Goal: Task Accomplishment & Management: Use online tool/utility

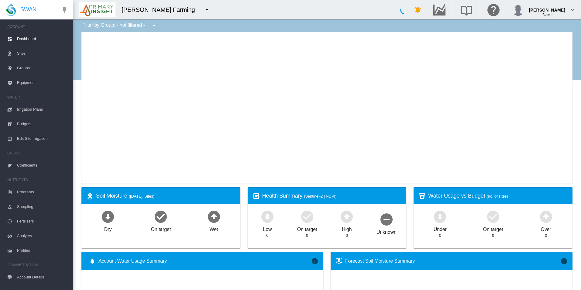
type input "**********"
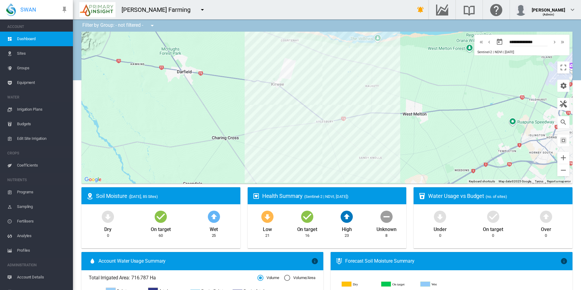
click at [199, 10] on md-icon "icon-menu-down" at bounding box center [202, 9] width 7 height 7
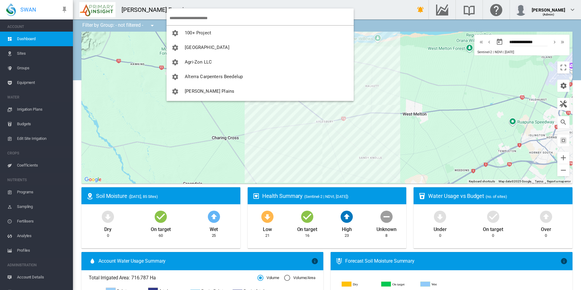
click at [180, 17] on input "search" at bounding box center [261, 18] width 184 height 14
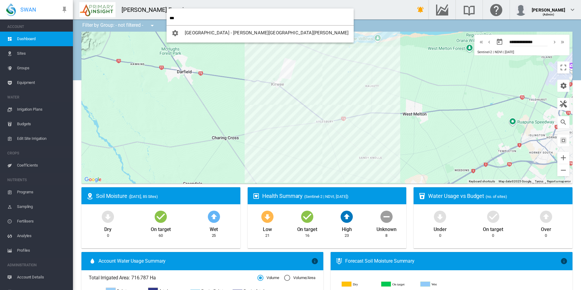
click at [227, 15] on input "***" at bounding box center [261, 18] width 184 height 14
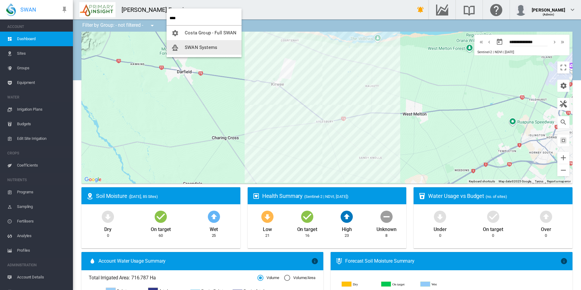
type input "****"
click at [196, 51] on button "SWAN Systems" at bounding box center [203, 47] width 75 height 15
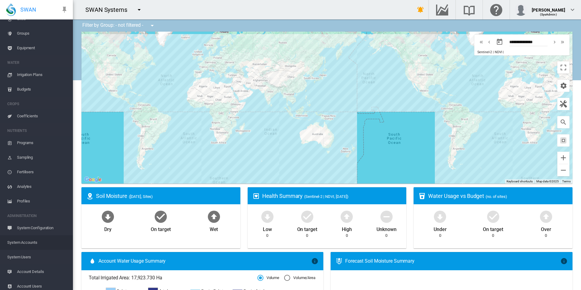
scroll to position [53, 0]
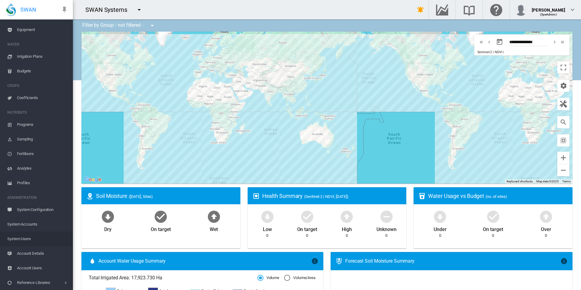
click at [39, 241] on span "System Users" at bounding box center [37, 238] width 61 height 15
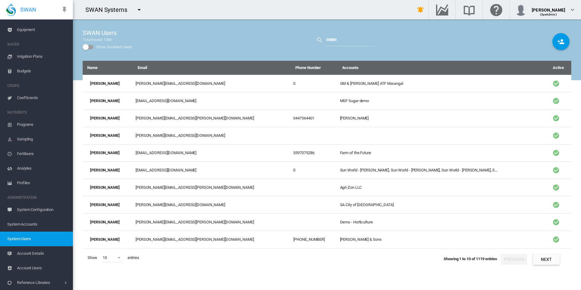
click at [382, 52] on div "SWAN Users Total found: 1369 Show Disabled Users" at bounding box center [327, 39] width 488 height 41
click at [370, 32] on div "SWAN Users Total found: 1369 Show Disabled Users" at bounding box center [327, 39] width 488 height 41
click at [369, 40] on input "text" at bounding box center [349, 40] width 49 height 12
type input "******"
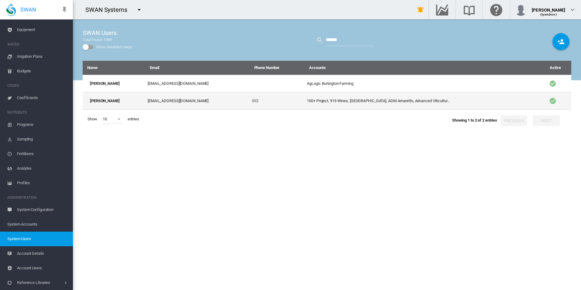
click at [210, 102] on td "[EMAIL_ADDRESS][DOMAIN_NAME]" at bounding box center [197, 101] width 104 height 18
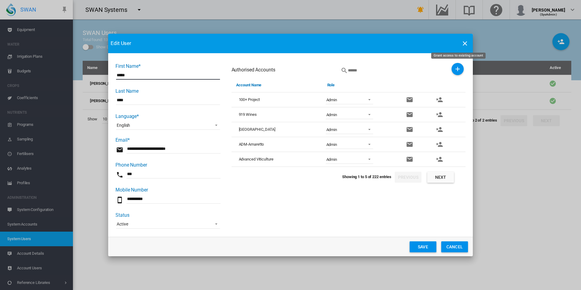
click at [458, 70] on md-icon "icon-plus" at bounding box center [457, 68] width 7 height 7
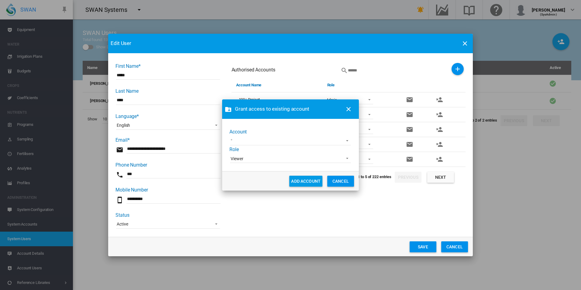
click at [303, 140] on md-select "45 South Adelaide Demo AgLogic Burlington Farming AgriLand Farming Alejandra De…" at bounding box center [290, 140] width 121 height 9
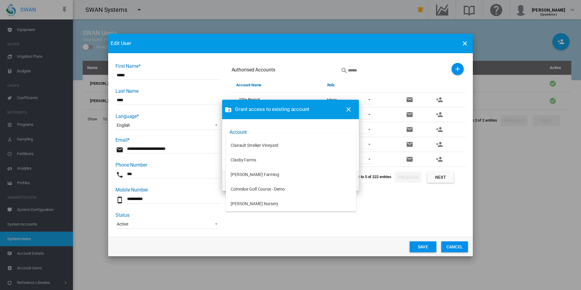
scroll to position [213, 0]
click at [275, 163] on md-option "Claxby Farms" at bounding box center [291, 161] width 131 height 15
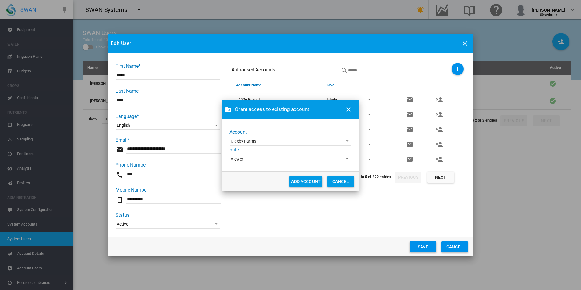
click at [271, 157] on span "Viewer" at bounding box center [285, 159] width 110 height 6
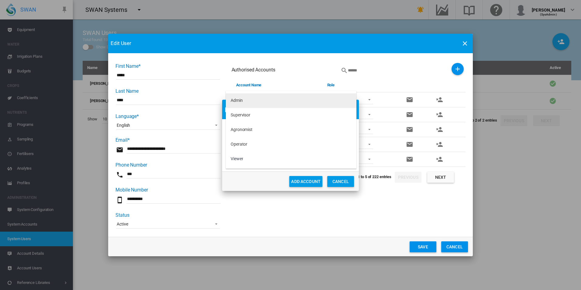
click at [247, 102] on md-option "Admin" at bounding box center [291, 100] width 131 height 15
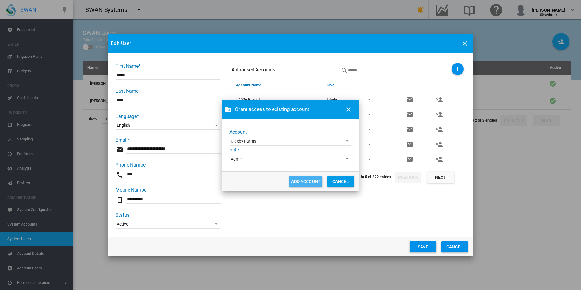
click at [305, 179] on button "ADD ACCOUNT" at bounding box center [305, 181] width 33 height 11
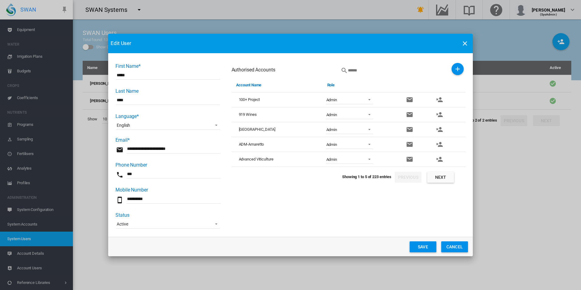
click at [417, 249] on button "Save" at bounding box center [422, 246] width 27 height 11
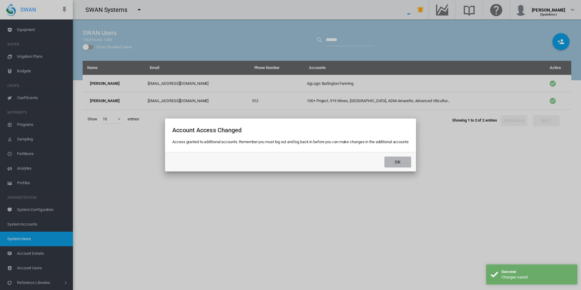
click at [398, 163] on button "Ok" at bounding box center [397, 161] width 27 height 11
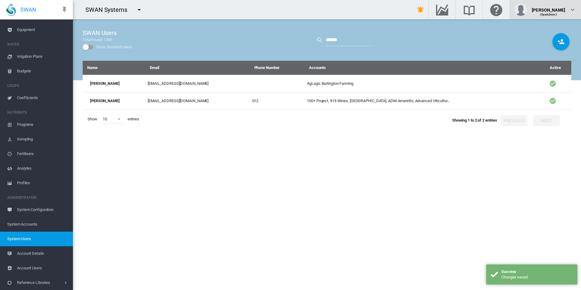
click at [563, 11] on div "[PERSON_NAME]" at bounding box center [547, 8] width 33 height 6
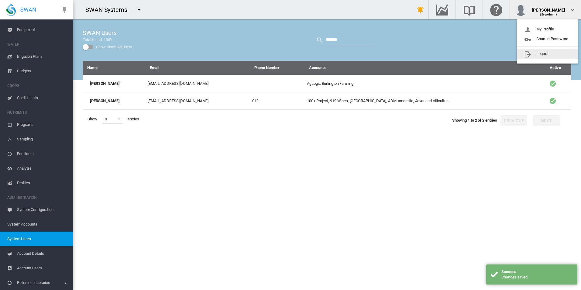
click at [531, 53] on button "Logout" at bounding box center [546, 54] width 61 height 10
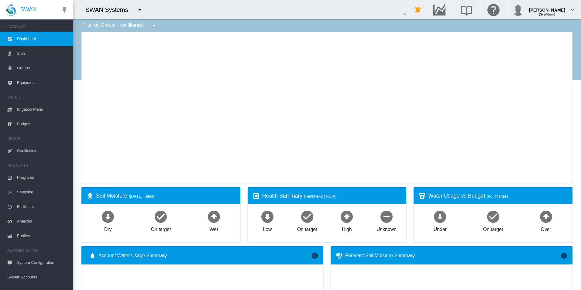
click at [141, 10] on md-icon "icon-menu-down" at bounding box center [139, 9] width 7 height 7
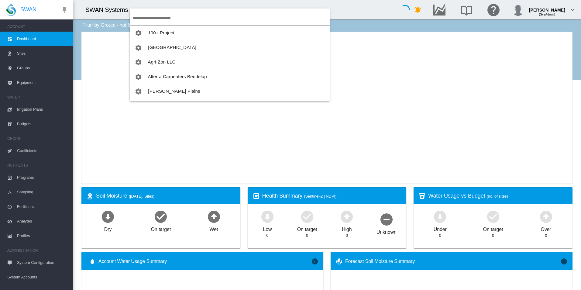
click at [153, 12] on input "search" at bounding box center [231, 18] width 197 height 14
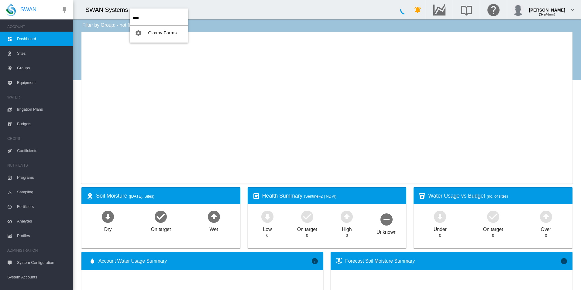
type input "****"
click at [159, 28] on button "Claxby Farms" at bounding box center [159, 33] width 58 height 15
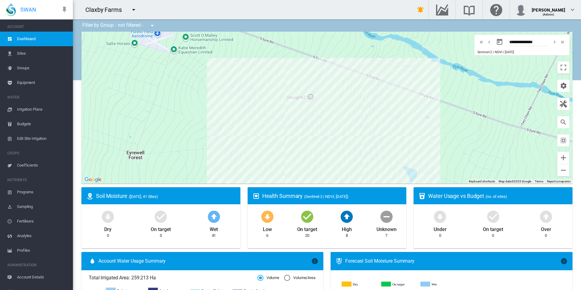
click at [18, 85] on span "Equipment" at bounding box center [42, 82] width 51 height 15
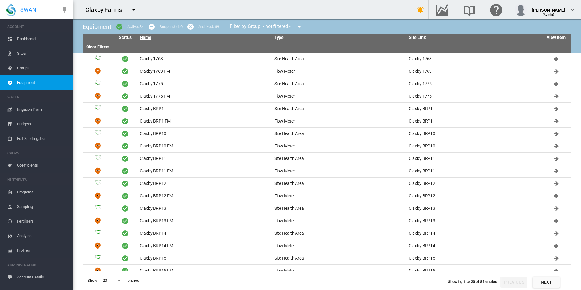
click at [143, 40] on link "Name" at bounding box center [146, 37] width 12 height 5
click at [145, 46] on input "text" at bounding box center [152, 45] width 24 height 9
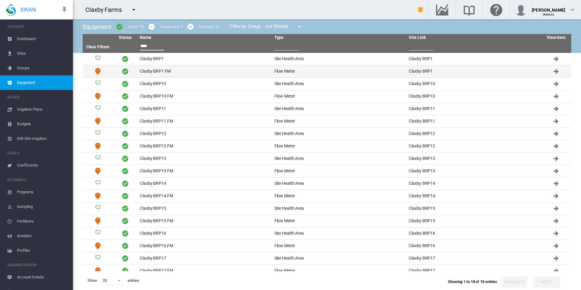
type input "****"
click at [175, 71] on td "Claxby BRP1 FM" at bounding box center [204, 71] width 135 height 12
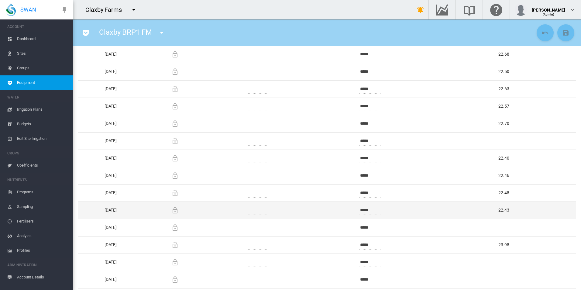
scroll to position [334, 0]
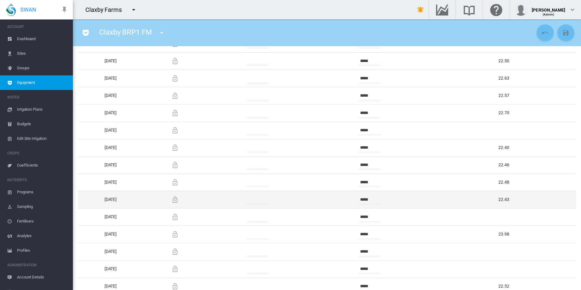
click at [505, 202] on td "22.43" at bounding box center [506, 199] width 140 height 17
drag, startPoint x: 502, startPoint y: 202, endPoint x: 499, endPoint y: 201, distance: 3.5
click at [499, 201] on td "22.43" at bounding box center [506, 199] width 140 height 17
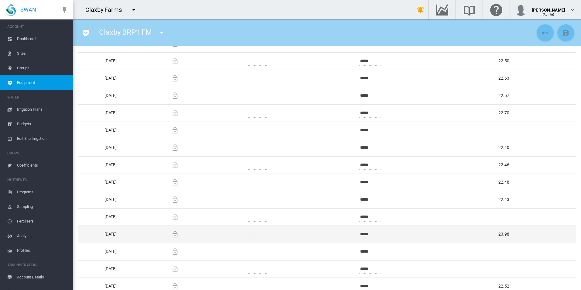
drag, startPoint x: 499, startPoint y: 201, endPoint x: 500, endPoint y: 232, distance: 30.7
click at [500, 232] on td "23.98" at bounding box center [506, 233] width 140 height 17
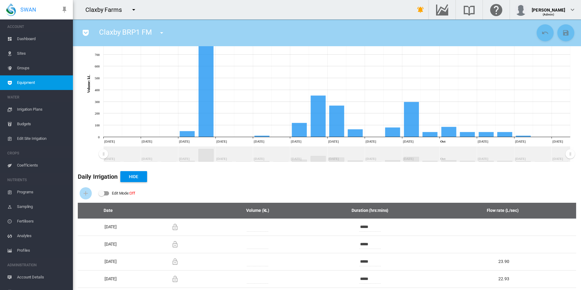
scroll to position [0, 0]
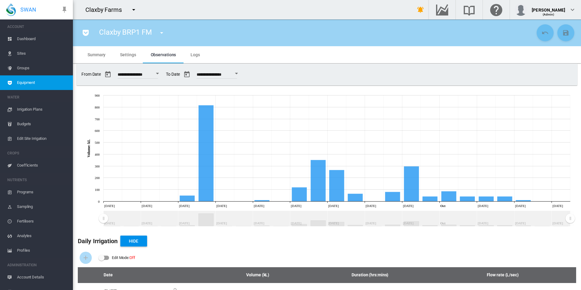
click at [135, 61] on md-tab-item "Settings" at bounding box center [128, 54] width 30 height 17
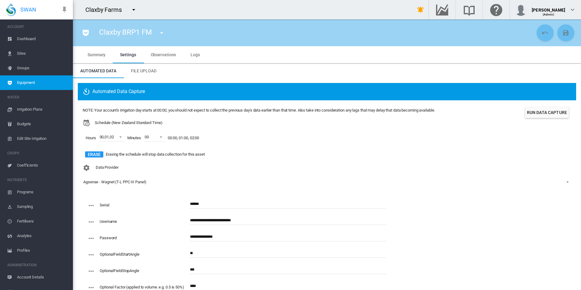
click at [82, 31] on md-icon "icon-pocket" at bounding box center [85, 32] width 7 height 7
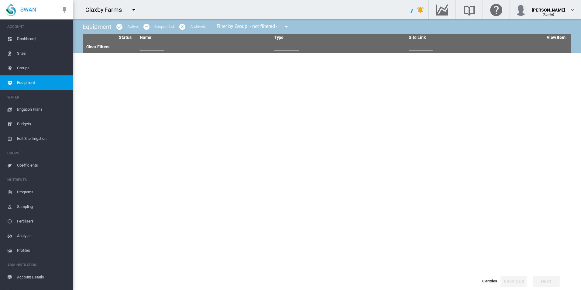
type input "****"
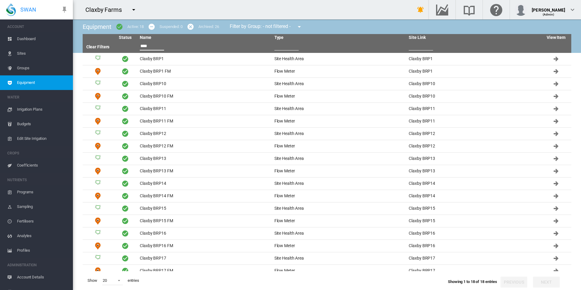
drag, startPoint x: 155, startPoint y: 46, endPoint x: 107, endPoint y: 35, distance: 50.1
click at [107, 35] on thead "Status Name Type Site Link View Item Clear Filters ****" at bounding box center [327, 43] width 488 height 19
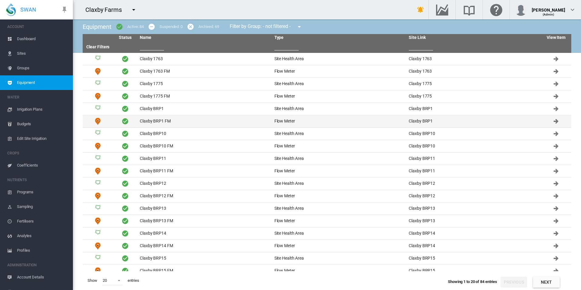
click at [216, 120] on td "Claxby BRP1 FM" at bounding box center [204, 121] width 135 height 12
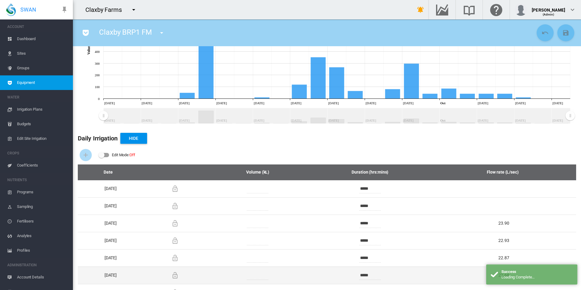
scroll to position [182, 0]
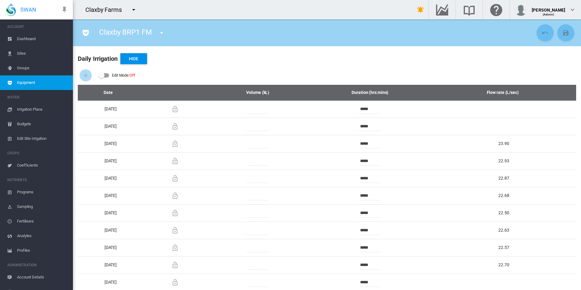
click at [51, 82] on span "Equipment" at bounding box center [42, 82] width 51 height 15
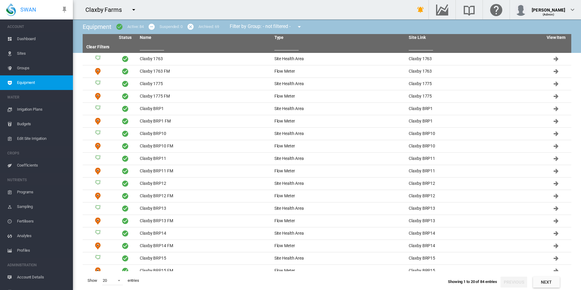
click at [155, 43] on input "text" at bounding box center [152, 45] width 24 height 9
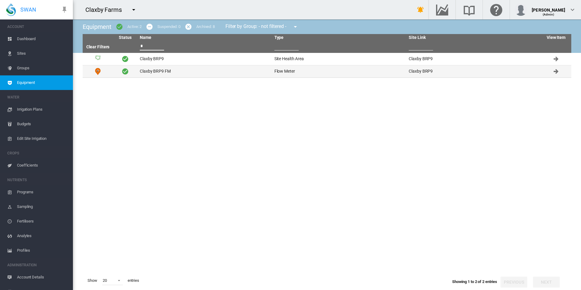
type input "*"
click at [188, 71] on td "Claxby BRP9 FM" at bounding box center [204, 71] width 135 height 12
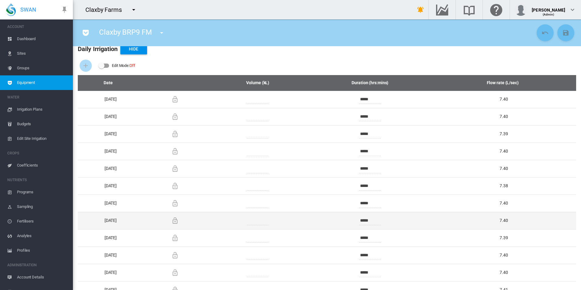
scroll to position [206, 0]
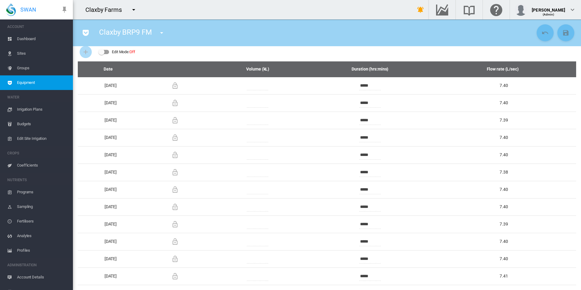
click at [36, 81] on span "Equipment" at bounding box center [42, 82] width 51 height 15
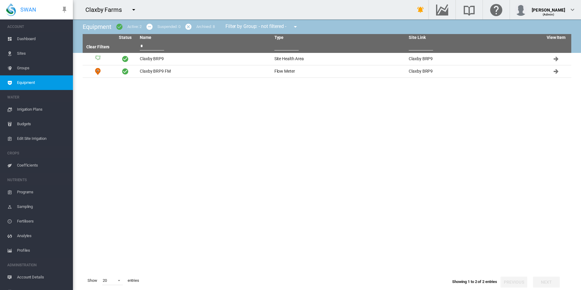
click at [158, 48] on input "*" at bounding box center [152, 45] width 24 height 9
click at [158, 49] on input "*" at bounding box center [152, 45] width 24 height 9
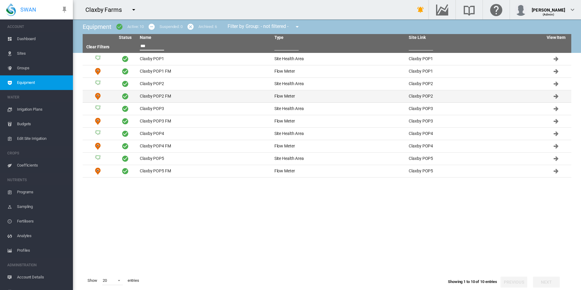
type input "***"
click at [195, 98] on td "Claxby POP2 FM" at bounding box center [204, 96] width 135 height 12
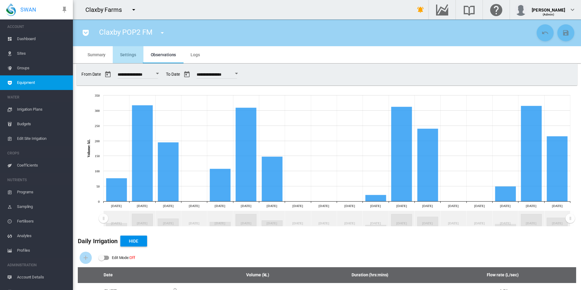
click at [135, 53] on span "Settings" at bounding box center [128, 54] width 16 height 5
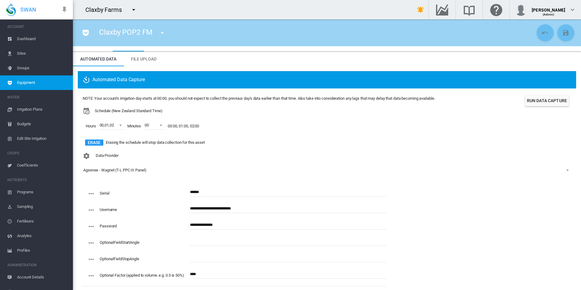
scroll to position [20, 0]
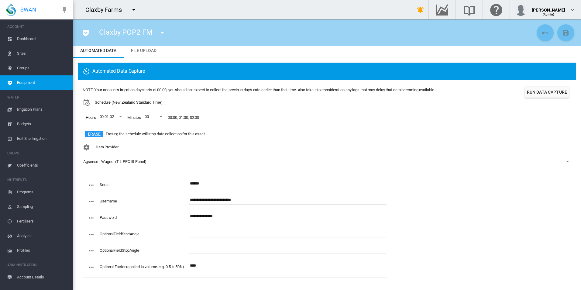
click at [87, 33] on md-icon "icon-pocket" at bounding box center [85, 32] width 7 height 7
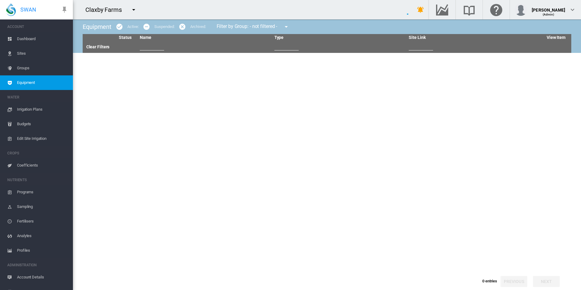
type input "***"
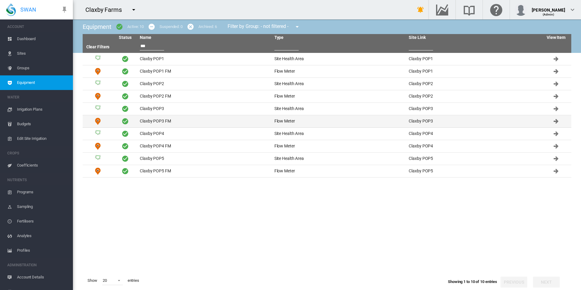
click at [197, 117] on td "Claxby POP3 FM" at bounding box center [204, 121] width 135 height 12
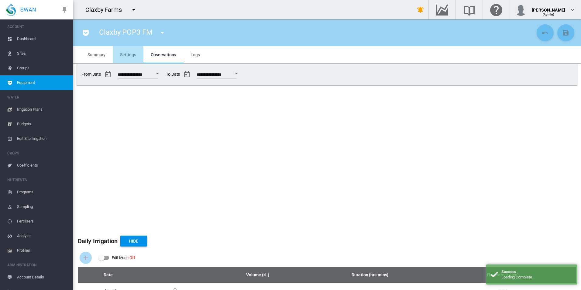
click at [124, 55] on span "Settings" at bounding box center [128, 54] width 16 height 5
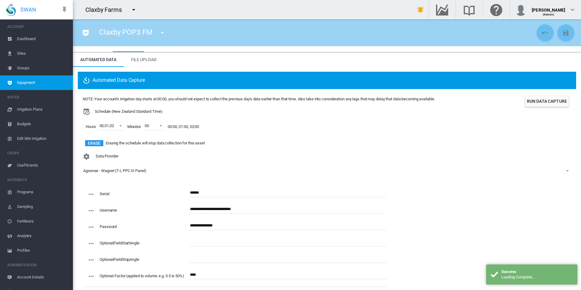
scroll to position [20, 0]
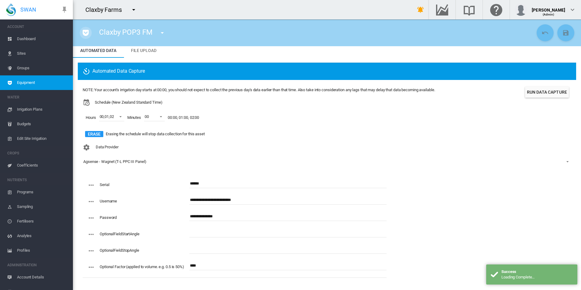
click at [80, 29] on button "button" at bounding box center [86, 33] width 12 height 12
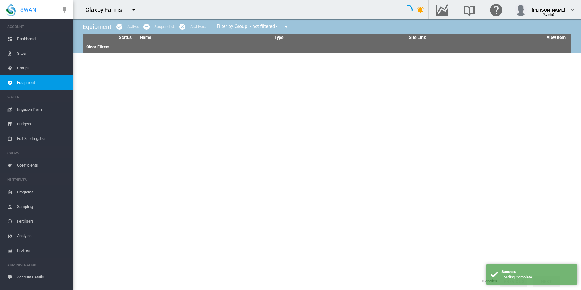
type input "***"
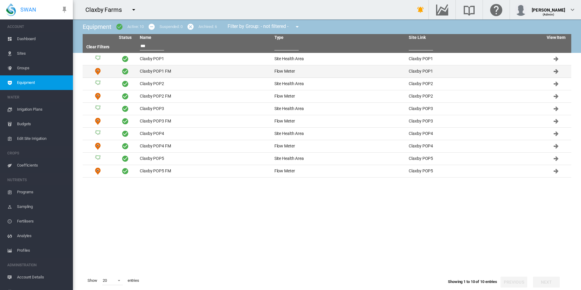
click at [184, 74] on td "Claxby POP1 FM" at bounding box center [204, 71] width 135 height 12
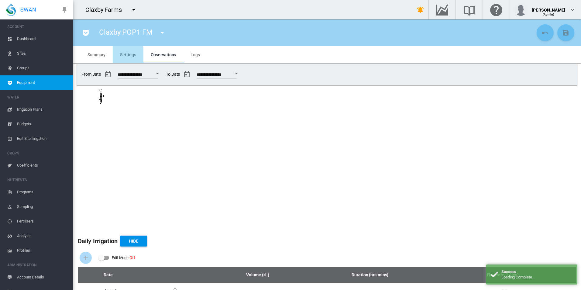
click at [127, 56] on span "Settings" at bounding box center [128, 54] width 16 height 5
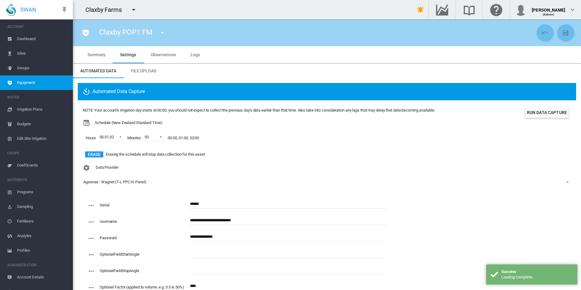
click at [85, 33] on md-icon "icon-pocket" at bounding box center [85, 32] width 7 height 7
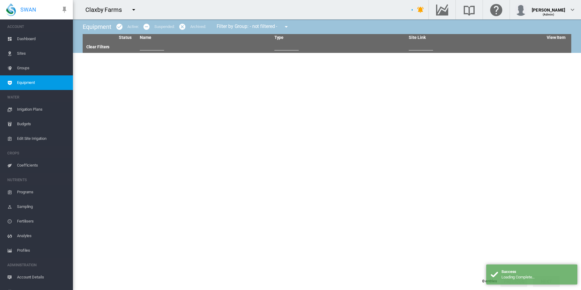
type input "***"
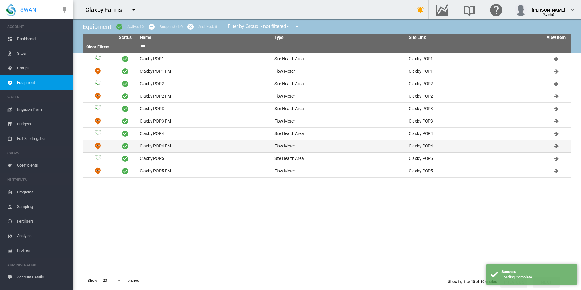
click at [179, 146] on td "Claxby POP4 FM" at bounding box center [204, 146] width 135 height 12
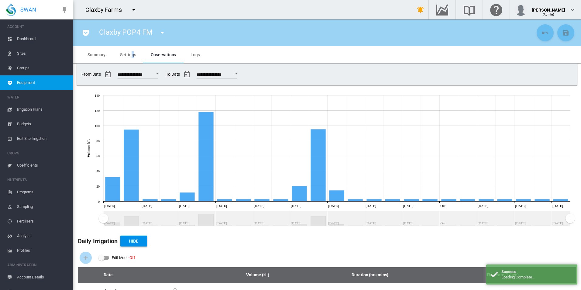
click at [132, 47] on md-tab-item "Settings" at bounding box center [128, 54] width 30 height 17
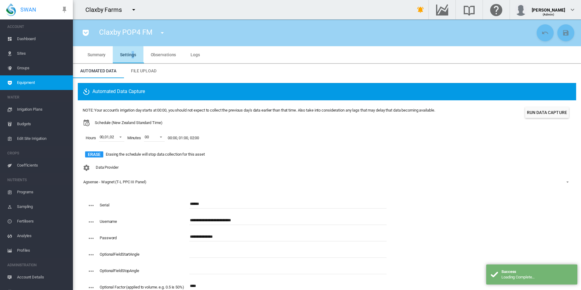
drag, startPoint x: 132, startPoint y: 47, endPoint x: 133, endPoint y: 60, distance: 12.8
click at [133, 60] on md-tab-item "Settings" at bounding box center [128, 54] width 30 height 17
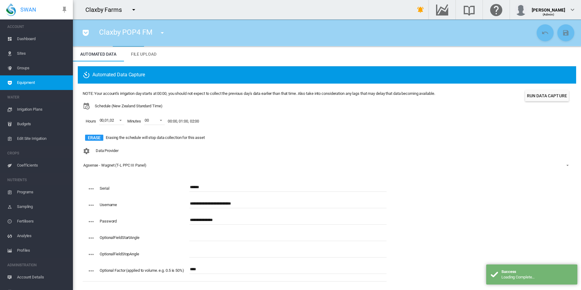
scroll to position [20, 0]
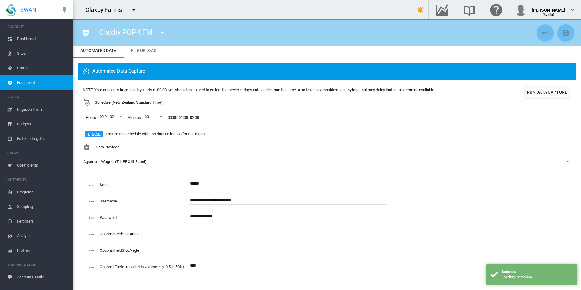
click at [85, 36] on md-icon "icon-pocket" at bounding box center [85, 32] width 7 height 7
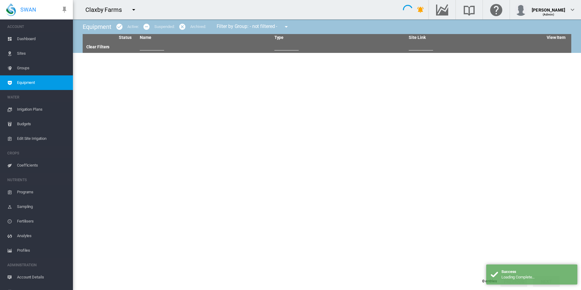
type input "***"
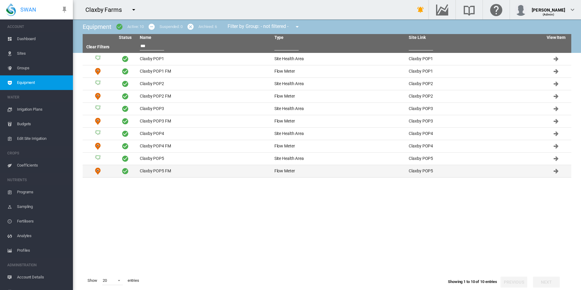
click at [178, 173] on td "Claxby POP5 FM" at bounding box center [204, 171] width 135 height 12
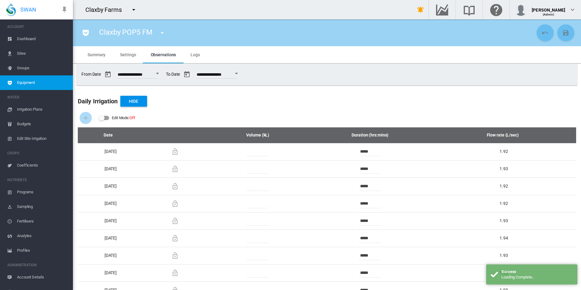
click at [117, 52] on md-tab-item "Settings" at bounding box center [128, 54] width 30 height 17
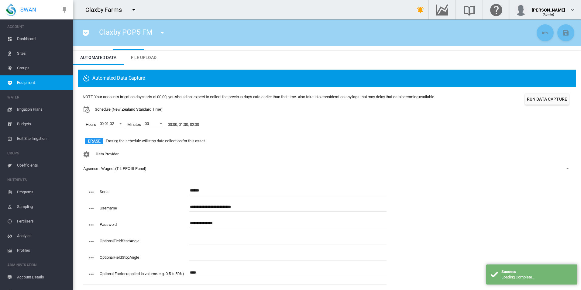
scroll to position [20, 0]
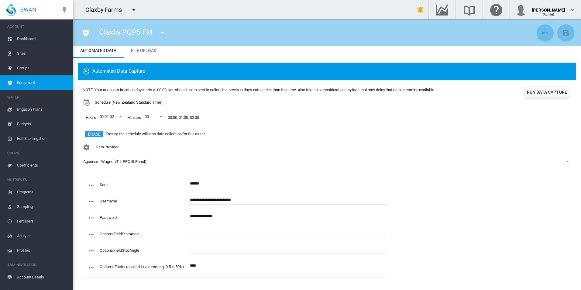
click at [90, 34] on button "button" at bounding box center [86, 33] width 12 height 12
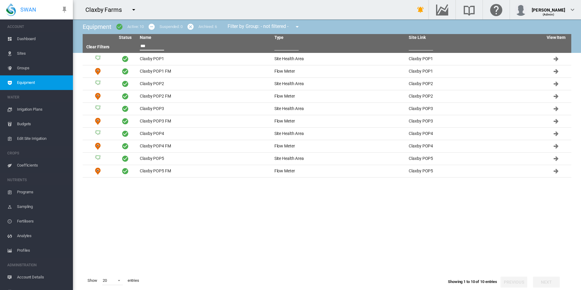
drag, startPoint x: 150, startPoint y: 47, endPoint x: 79, endPoint y: 41, distance: 71.1
click at [79, 41] on div "Equipment Active: 10 Suspended: 0 Archived: 6 Filter by Group: - not filtered -…" at bounding box center [327, 154] width 508 height 270
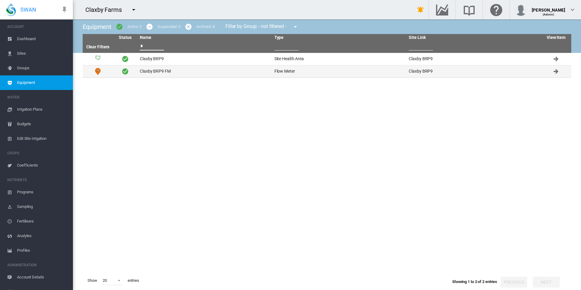
type input "*"
click at [155, 71] on td "Claxby BRP9 FM" at bounding box center [204, 71] width 135 height 12
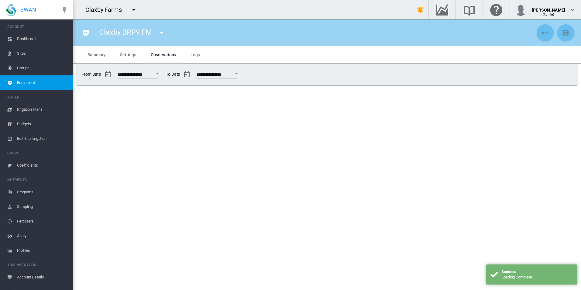
click at [133, 54] on span "Settings" at bounding box center [128, 54] width 16 height 5
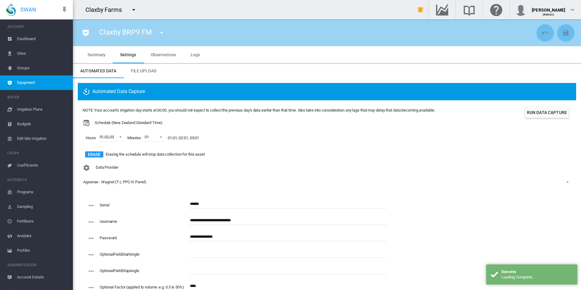
scroll to position [20, 0]
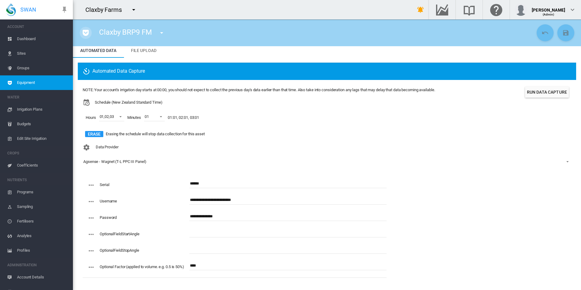
click at [87, 33] on md-icon "icon-pocket" at bounding box center [85, 32] width 7 height 7
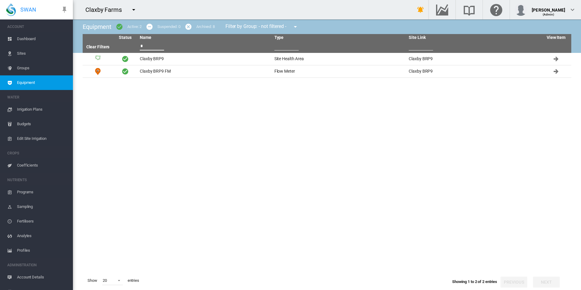
drag, startPoint x: 157, startPoint y: 44, endPoint x: 74, endPoint y: 47, distance: 82.6
click at [74, 47] on div "Equipment Active: 2 Suspended: 0 Archived: 8 Filter by Group: - not filtered - …" at bounding box center [327, 154] width 508 height 270
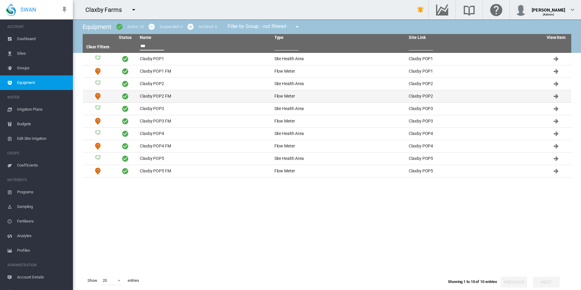
type input "***"
click at [199, 97] on td "Claxby POP2 FM" at bounding box center [204, 96] width 135 height 12
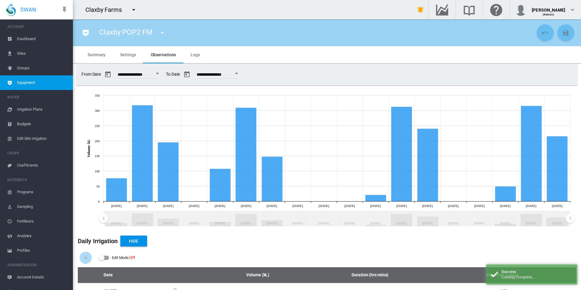
click at [131, 58] on md-tab-item "Settings" at bounding box center [128, 54] width 30 height 17
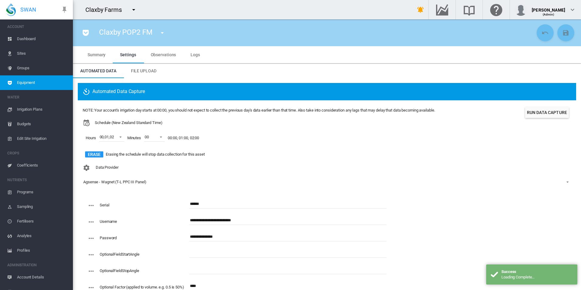
click at [166, 55] on span "Observations" at bounding box center [164, 54] width 26 height 5
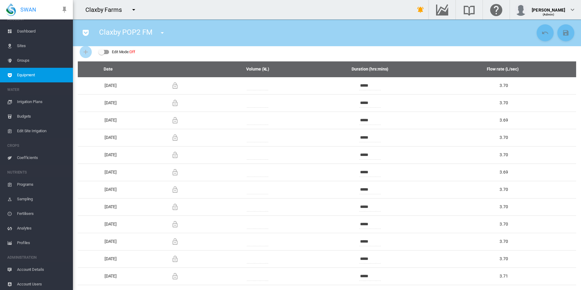
scroll to position [9, 0]
click at [46, 267] on span "Account Details" at bounding box center [42, 268] width 51 height 15
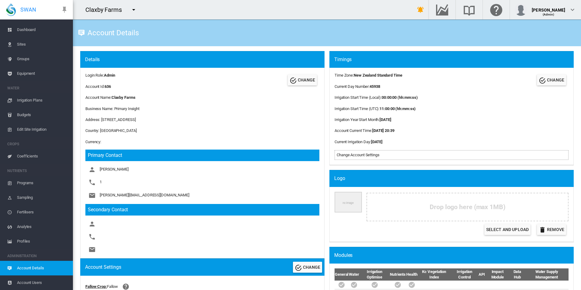
click at [39, 73] on span "Equipment" at bounding box center [42, 73] width 51 height 15
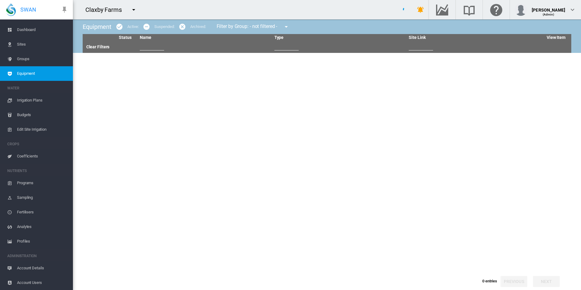
type input "***"
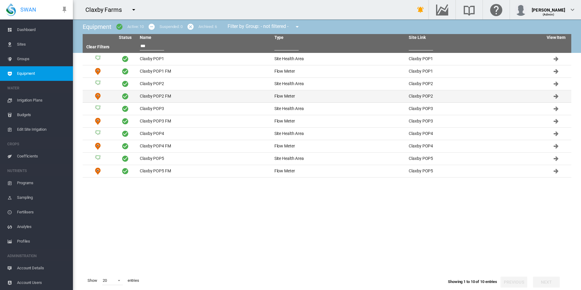
click at [191, 96] on td "Claxby POP2 FM" at bounding box center [204, 96] width 135 height 12
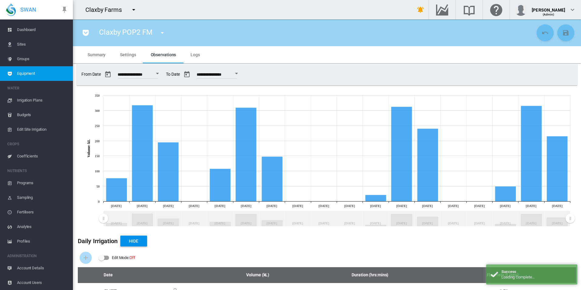
click at [84, 32] on md-icon "icon-pocket" at bounding box center [85, 32] width 7 height 7
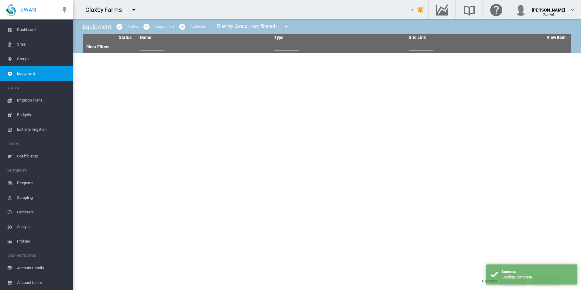
type input "***"
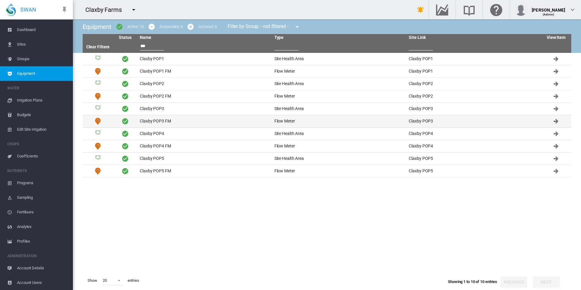
click at [187, 117] on td "Claxby POP3 FM" at bounding box center [204, 121] width 135 height 12
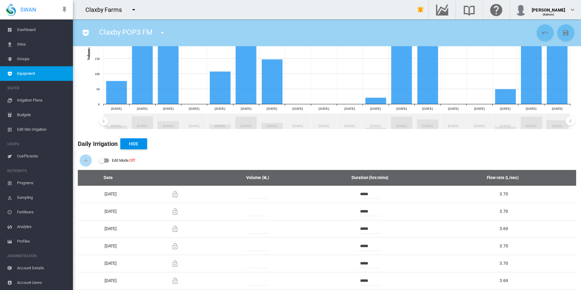
scroll to position [54, 0]
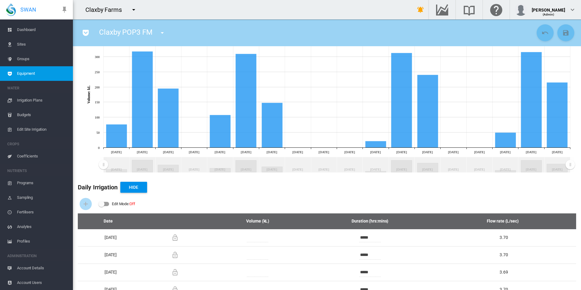
click at [87, 29] on button "button" at bounding box center [86, 33] width 12 height 12
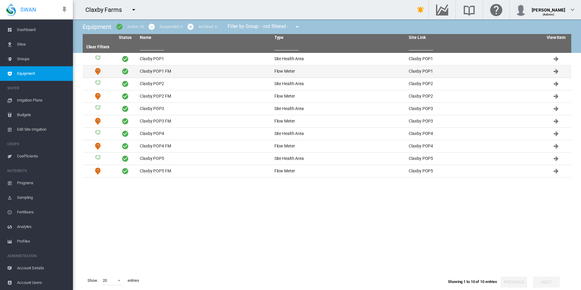
type input "***"
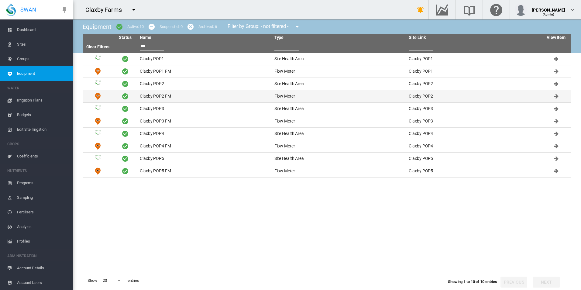
click at [191, 95] on td "Claxby POP2 FM" at bounding box center [204, 96] width 135 height 12
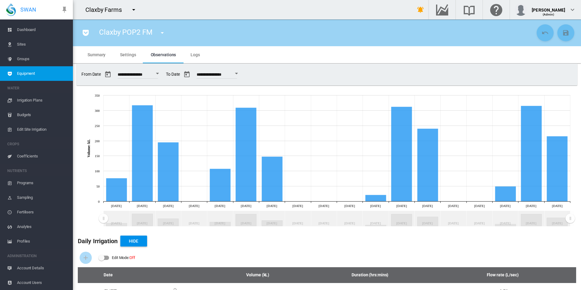
click at [45, 267] on span "Account Details" at bounding box center [42, 268] width 51 height 15
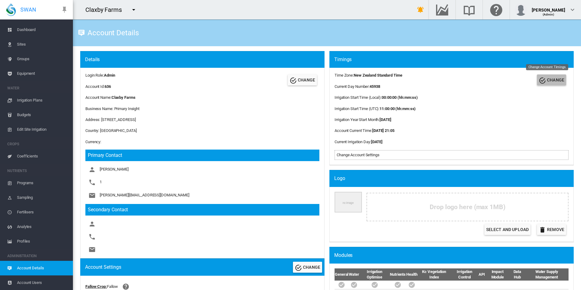
click at [538, 82] on md-icon "icon-check-circle" at bounding box center [541, 80] width 7 height 7
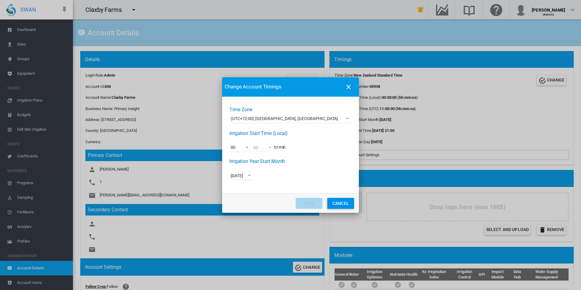
click at [341, 204] on button "Cancel" at bounding box center [340, 203] width 27 height 11
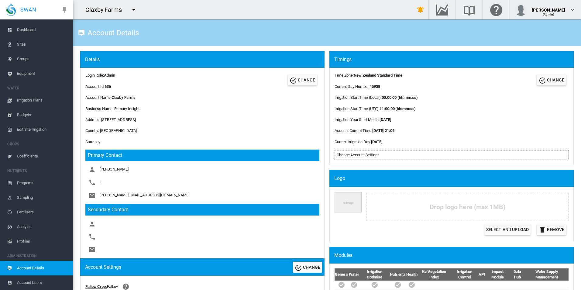
click at [36, 73] on span "Equipment" at bounding box center [42, 73] width 51 height 15
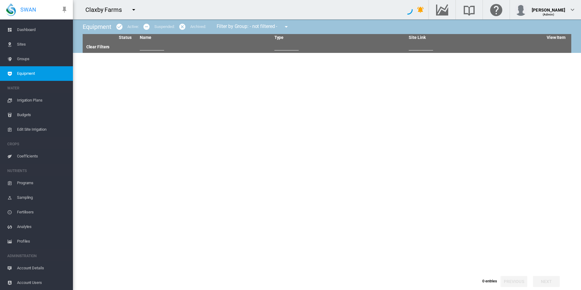
type input "***"
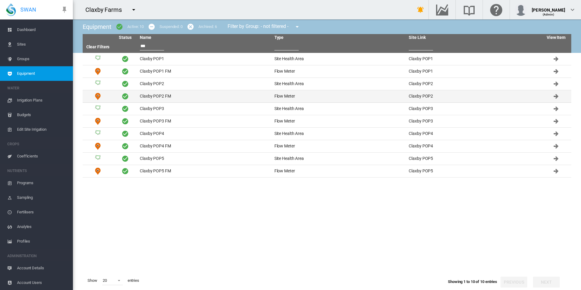
click at [191, 97] on td "Claxby POP2 FM" at bounding box center [204, 96] width 135 height 12
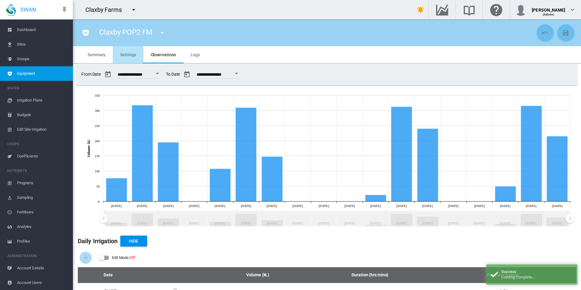
click at [120, 49] on md-tab-item "Settings" at bounding box center [128, 54] width 30 height 17
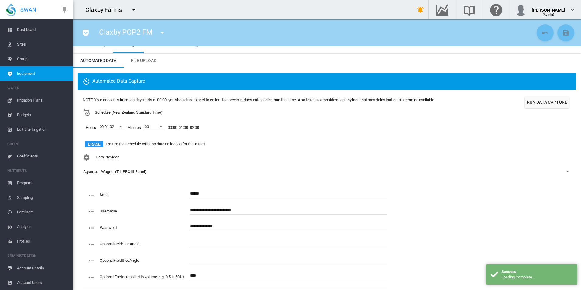
scroll to position [20, 0]
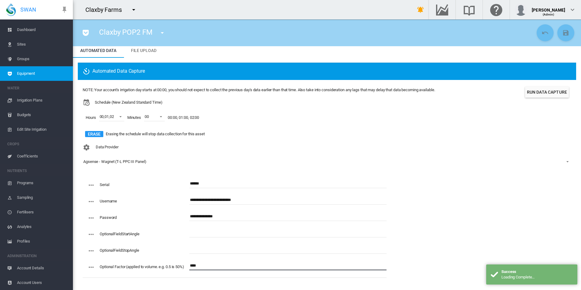
drag, startPoint x: 213, startPoint y: 261, endPoint x: 92, endPoint y: 251, distance: 121.6
click at [93, 251] on div "**********" at bounding box center [235, 228] width 304 height 99
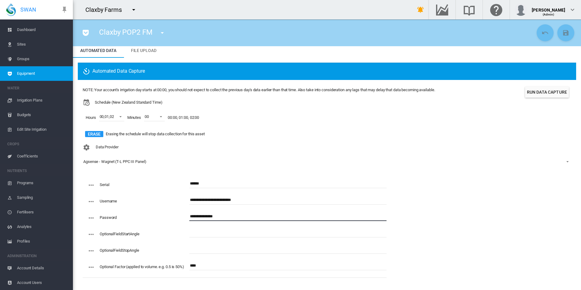
drag, startPoint x: 242, startPoint y: 214, endPoint x: 85, endPoint y: 205, distance: 156.9
click at [85, 205] on div "**********" at bounding box center [235, 228] width 304 height 99
drag, startPoint x: 260, startPoint y: 199, endPoint x: 107, endPoint y: 198, distance: 153.3
click at [107, 198] on div "**********" at bounding box center [236, 203] width 299 height 16
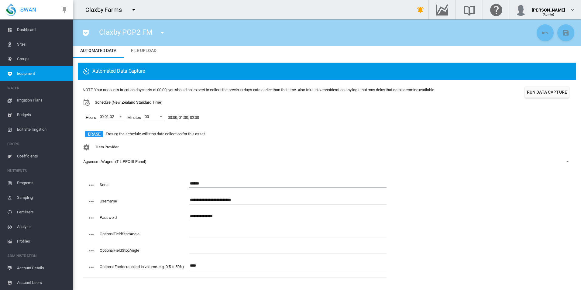
drag, startPoint x: 241, startPoint y: 186, endPoint x: 129, endPoint y: 179, distance: 112.2
click at [129, 179] on div "Serial ******" at bounding box center [236, 187] width 299 height 16
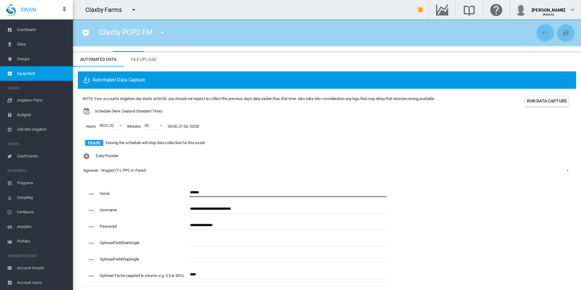
scroll to position [0, 0]
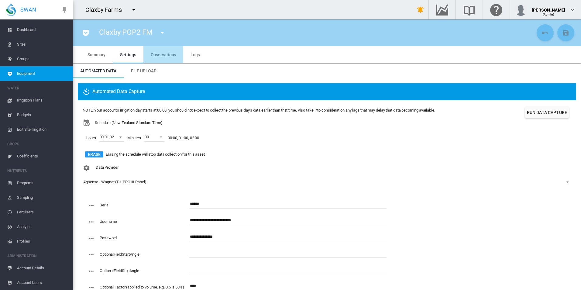
click at [153, 54] on span "Observations" at bounding box center [164, 54] width 26 height 5
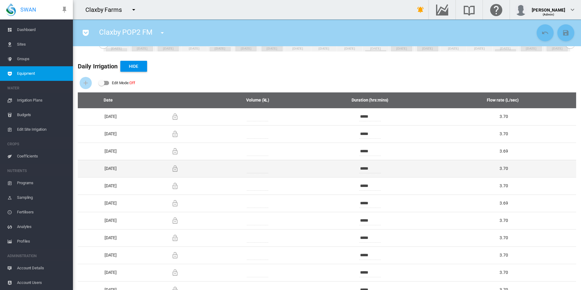
scroll to position [206, 0]
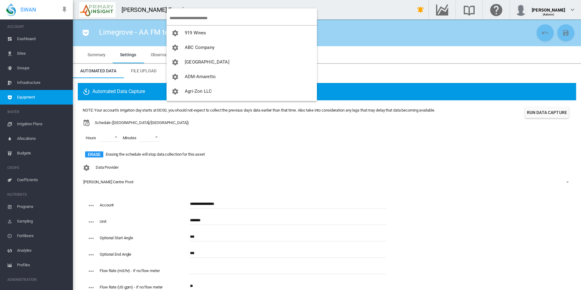
click at [196, 21] on body "SWAN ACCOUNT Dashboard Sites Groups Infrastructure Equipment WATER" at bounding box center [290, 145] width 581 height 290
click at [196, 17] on input "search" at bounding box center [242, 18] width 147 height 14
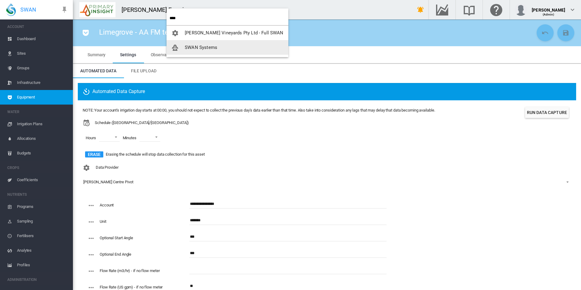
type input "****"
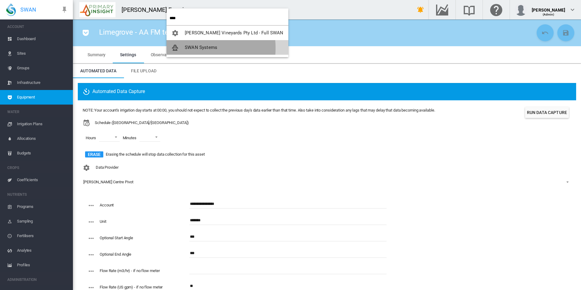
click at [181, 48] on span "button" at bounding box center [177, 47] width 13 height 5
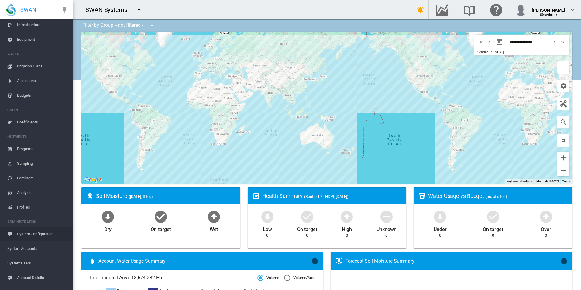
scroll to position [82, 0]
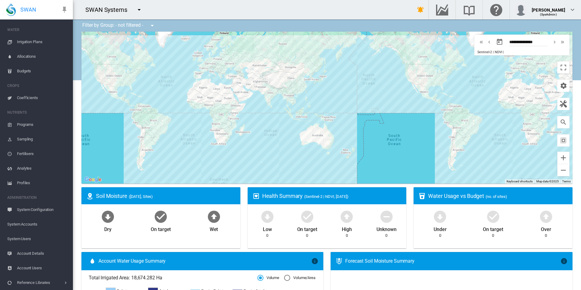
click at [45, 266] on span "Account Users" at bounding box center [42, 268] width 51 height 15
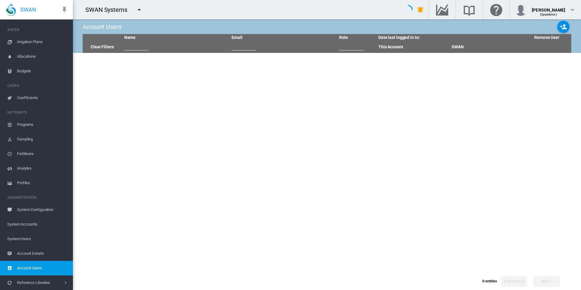
click at [39, 237] on span "System Users" at bounding box center [37, 238] width 61 height 15
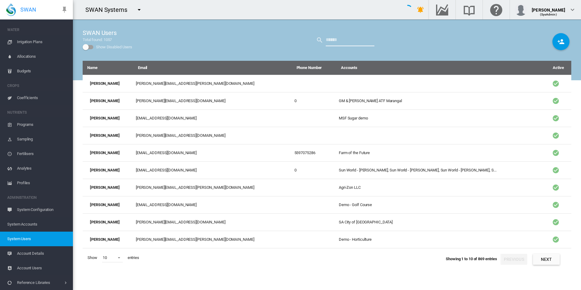
click at [348, 41] on input "text" at bounding box center [349, 40] width 49 height 12
type input "******"
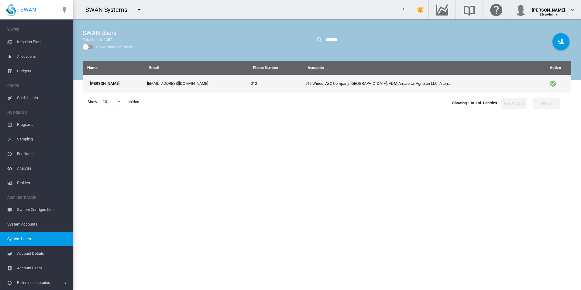
click at [157, 84] on td "[EMAIL_ADDRESS][DOMAIN_NAME]" at bounding box center [197, 84] width 104 height 18
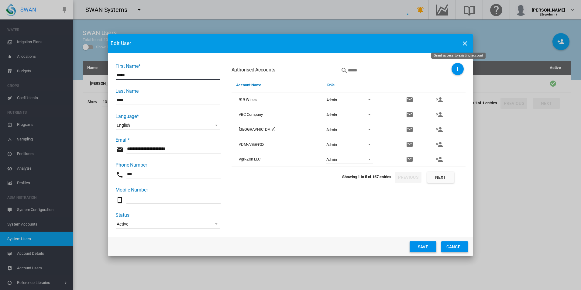
click at [462, 69] on button "Grant access to existing account" at bounding box center [457, 69] width 12 height 12
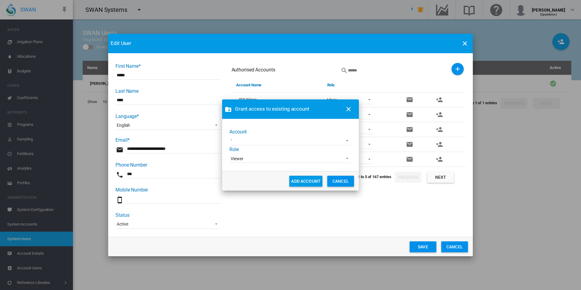
click at [340, 136] on md-select "1 site account Acre Orchards [GEOGRAPHIC_DATA] Cemeteries [GEOGRAPHIC_DATA] Dem…" at bounding box center [290, 140] width 121 height 9
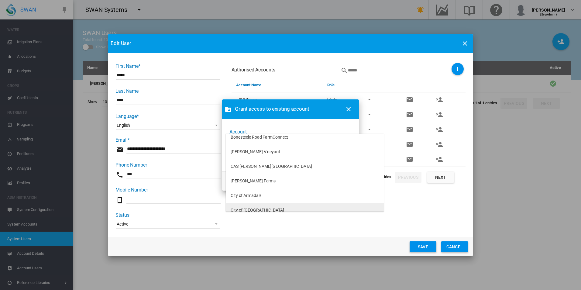
scroll to position [121, 0]
click at [384, 216] on md-backdrop at bounding box center [290, 145] width 581 height 290
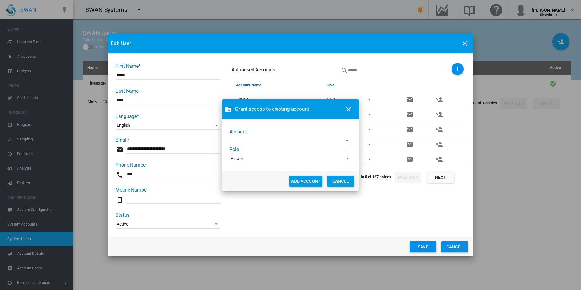
click at [459, 249] on div "Grant access to existing account Account Role Viewer Admin Supervisor Agronomis…" at bounding box center [290, 145] width 581 height 290
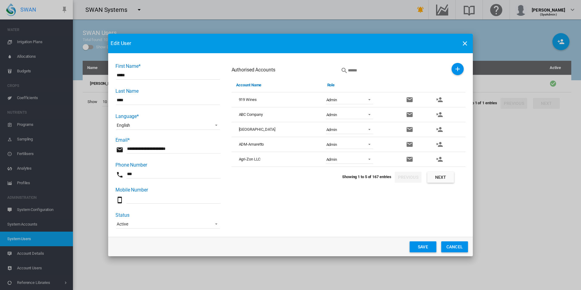
click at [458, 246] on button "Cancel" at bounding box center [454, 246] width 27 height 11
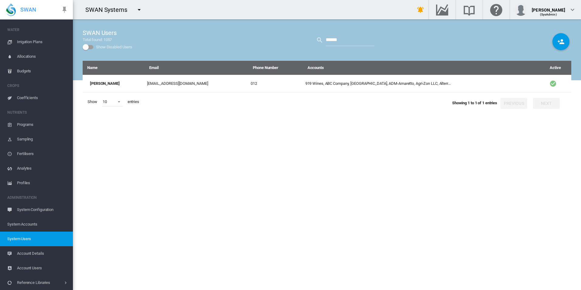
click at [141, 11] on md-icon "icon-menu-down" at bounding box center [138, 9] width 7 height 7
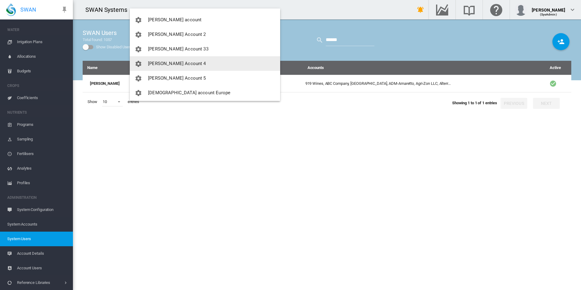
scroll to position [395, 0]
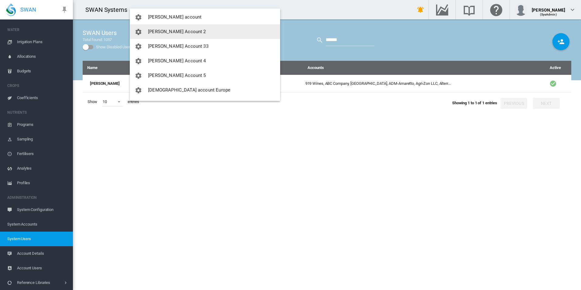
click at [199, 32] on button "[PERSON_NAME] Account 2" at bounding box center [205, 31] width 150 height 15
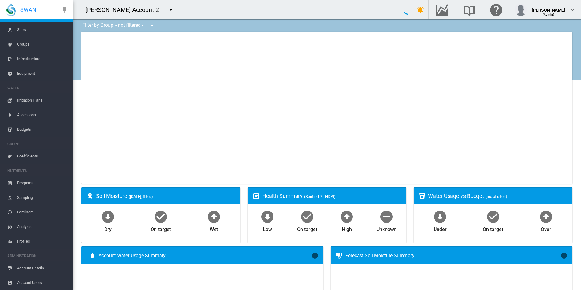
scroll to position [24, 0]
type input "**********"
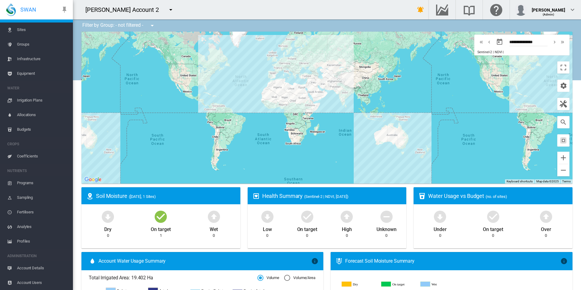
click at [34, 72] on span "Equipment" at bounding box center [42, 73] width 51 height 15
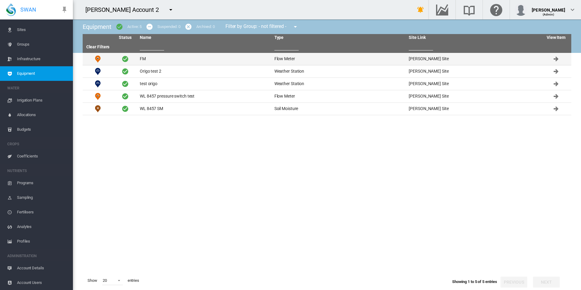
click at [177, 57] on td "FM" at bounding box center [204, 59] width 135 height 12
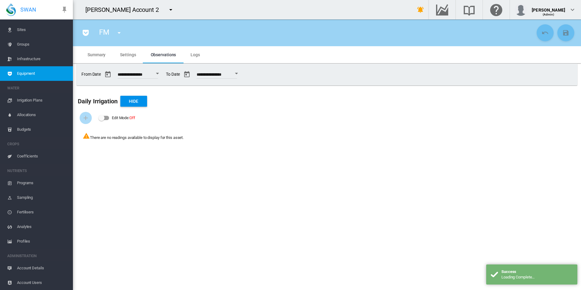
click at [94, 57] on md-tab-item "Summary" at bounding box center [96, 54] width 32 height 17
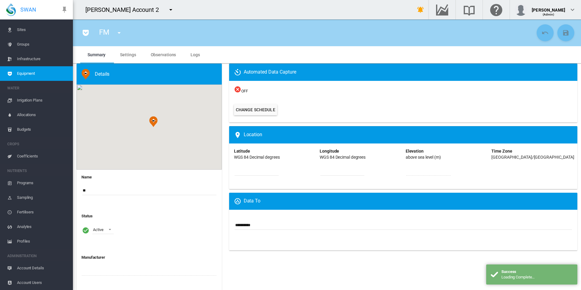
click at [127, 53] on span "Settings" at bounding box center [128, 54] width 16 height 5
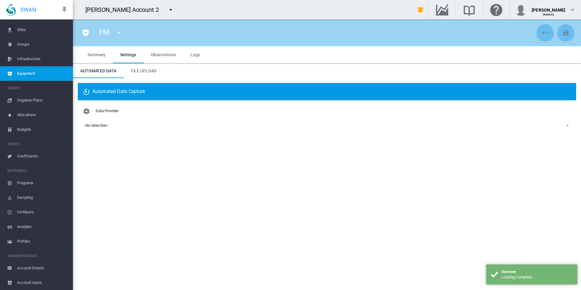
click at [105, 129] on md-select-value "- No Selection -" at bounding box center [327, 125] width 488 height 9
click at [172, 79] on md-backdrop at bounding box center [290, 145] width 581 height 290
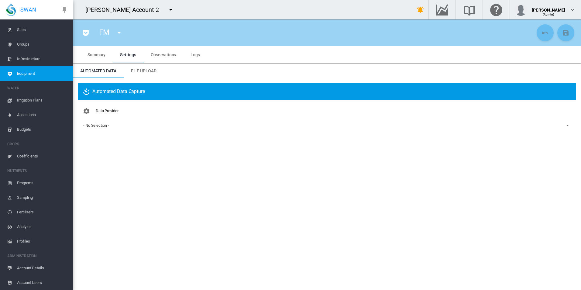
click at [35, 269] on span "Account Details" at bounding box center [42, 268] width 51 height 15
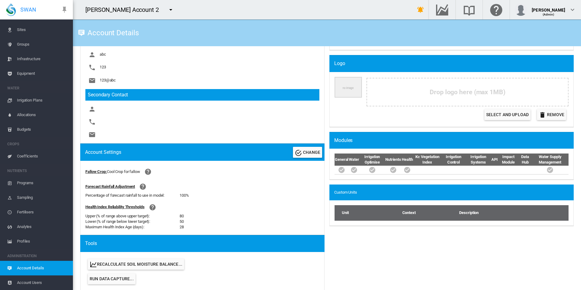
scroll to position [182, 0]
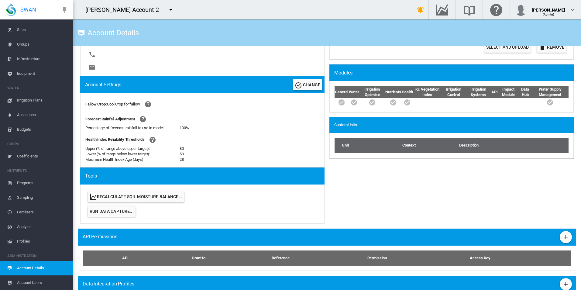
click at [167, 9] on md-icon "icon-menu-down" at bounding box center [170, 9] width 7 height 7
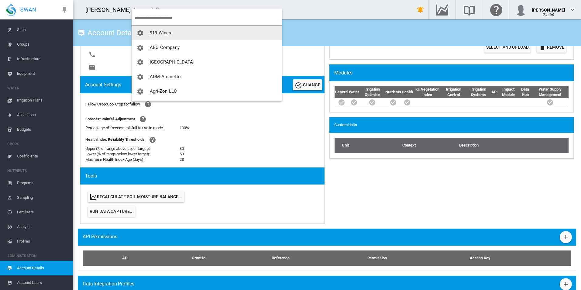
click at [179, 19] on input "search" at bounding box center [208, 18] width 147 height 14
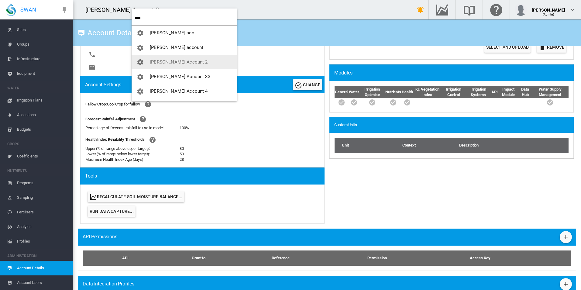
type input "****"
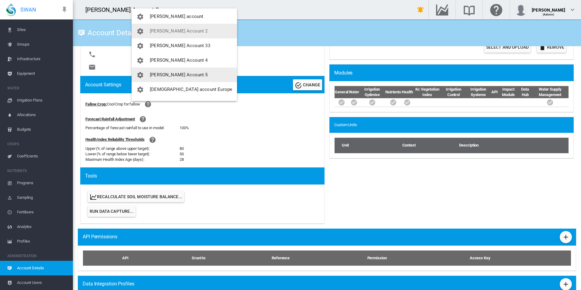
scroll to position [44, 0]
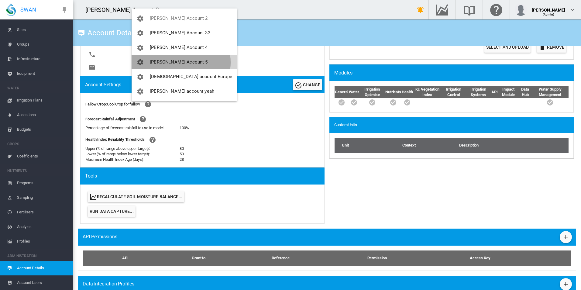
click at [181, 63] on span "[PERSON_NAME] Account 5" at bounding box center [179, 61] width 58 height 5
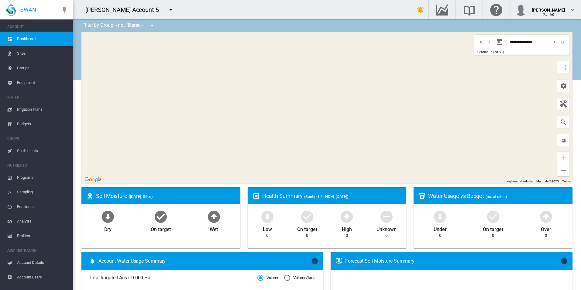
click at [39, 266] on span "Account Details" at bounding box center [42, 262] width 51 height 15
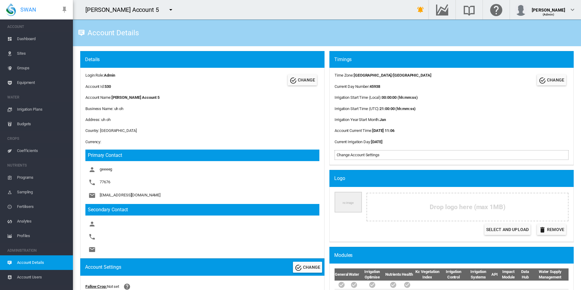
click at [167, 8] on md-icon "icon-menu-down" at bounding box center [170, 9] width 7 height 7
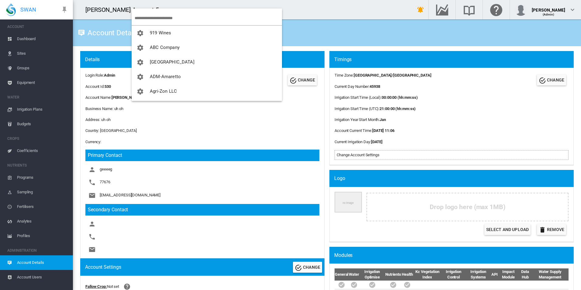
click at [155, 17] on input "search" at bounding box center [208, 18] width 147 height 14
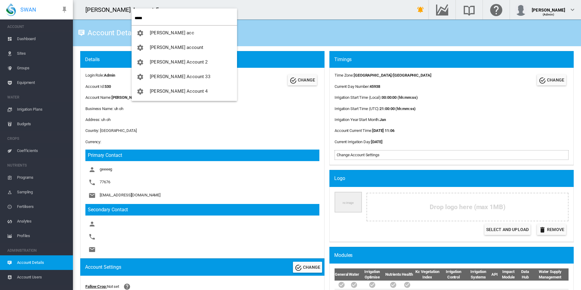
type input "*****"
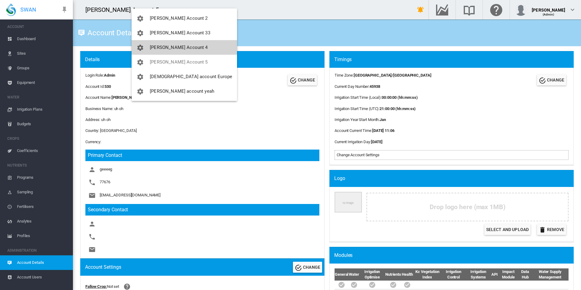
click at [191, 45] on button "[PERSON_NAME] Account 4" at bounding box center [183, 47] width 105 height 15
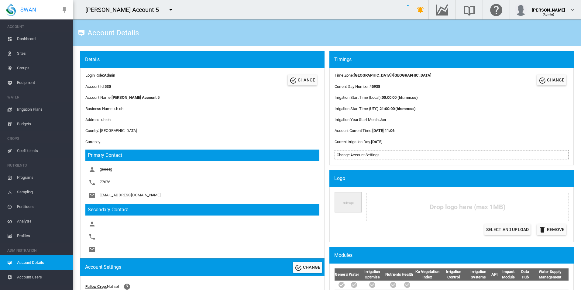
scroll to position [408, 0]
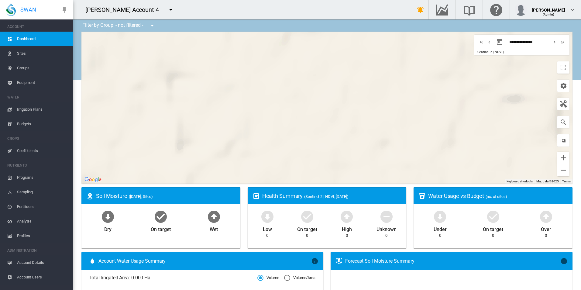
click at [30, 261] on span "Account Details" at bounding box center [42, 262] width 51 height 15
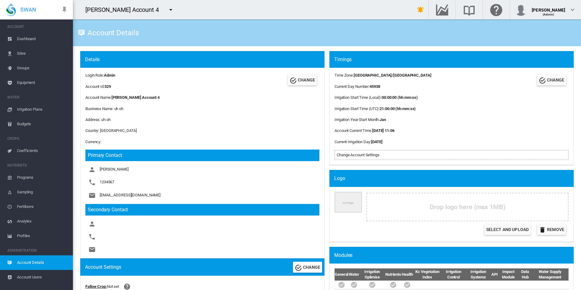
click at [167, 8] on md-icon "icon-menu-down" at bounding box center [170, 9] width 7 height 7
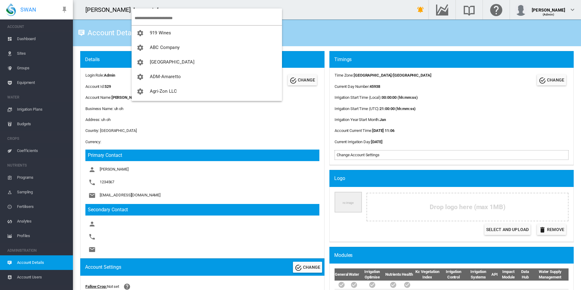
click at [158, 19] on input "search" at bounding box center [208, 18] width 147 height 14
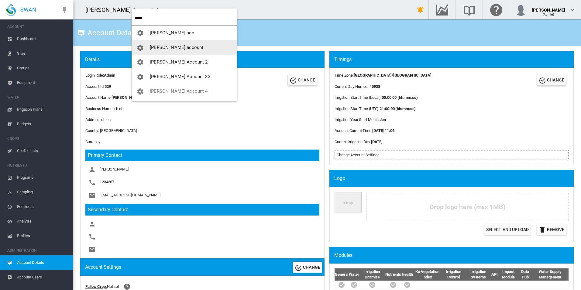
type input "*****"
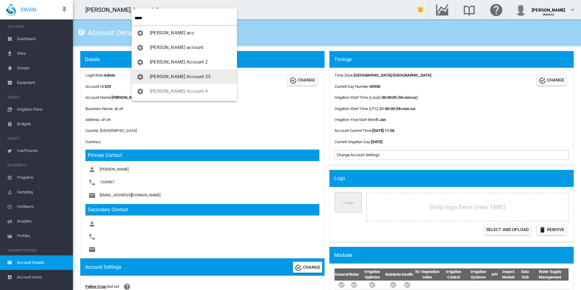
click at [164, 80] on button "[PERSON_NAME] Account 33" at bounding box center [183, 76] width 105 height 15
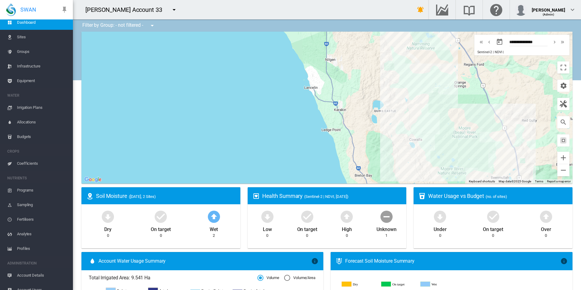
scroll to position [24, 0]
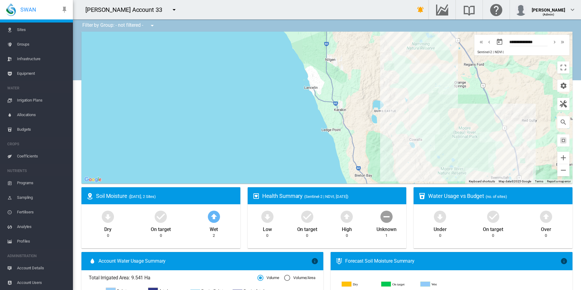
click at [35, 268] on span "Account Details" at bounding box center [42, 268] width 51 height 15
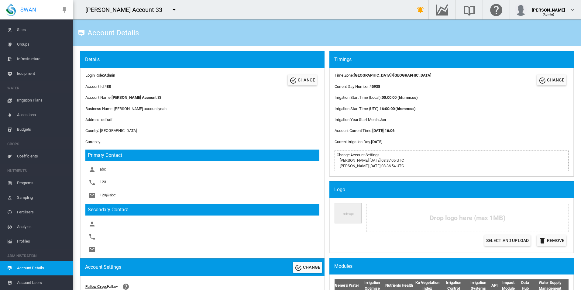
click at [43, 78] on span "Equipment" at bounding box center [42, 73] width 51 height 15
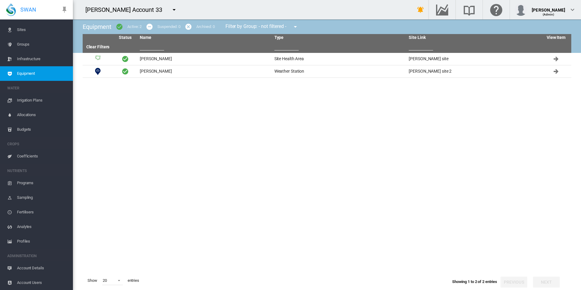
click at [29, 267] on span "Account Details" at bounding box center [42, 268] width 51 height 15
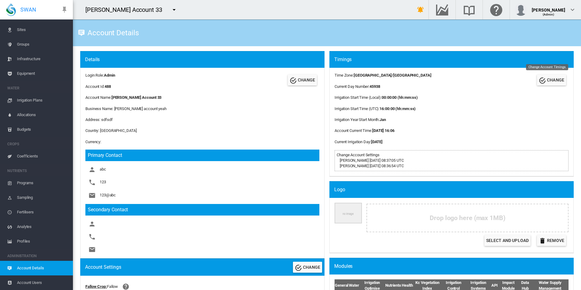
click at [538, 79] on md-icon "icon-check-circle" at bounding box center [541, 80] width 7 height 7
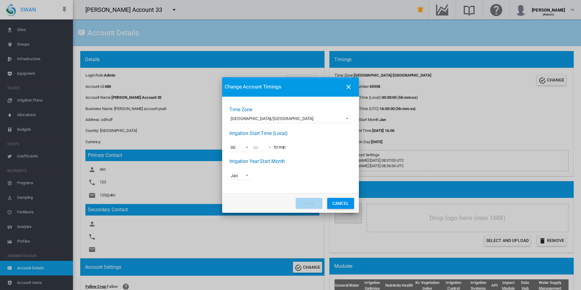
click at [277, 120] on span "[GEOGRAPHIC_DATA]/[GEOGRAPHIC_DATA]" at bounding box center [285, 119] width 110 height 6
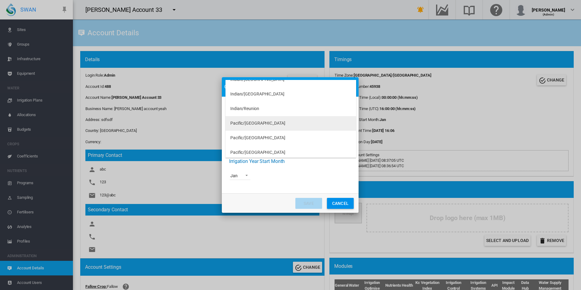
scroll to position [5498, 0]
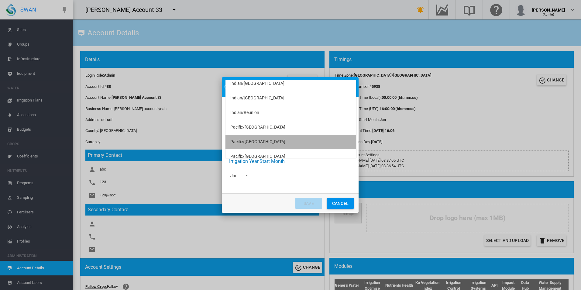
click at [293, 140] on md-option "Pacific/[GEOGRAPHIC_DATA]" at bounding box center [290, 142] width 131 height 15
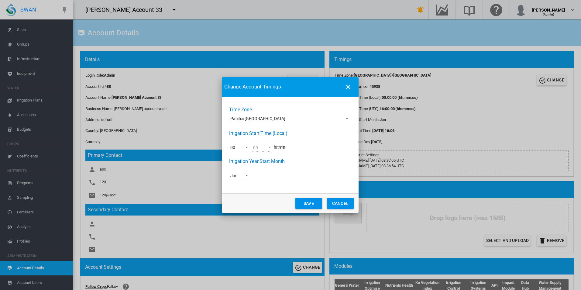
click at [306, 203] on button "Save" at bounding box center [308, 203] width 27 height 11
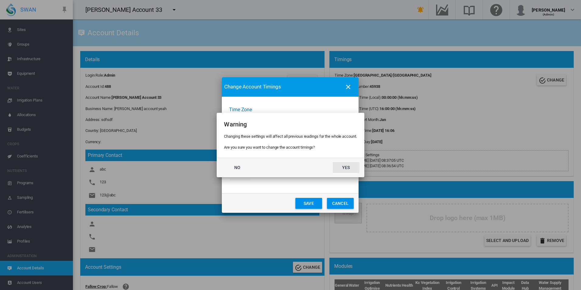
click at [353, 165] on button "Yes" at bounding box center [345, 167] width 27 height 11
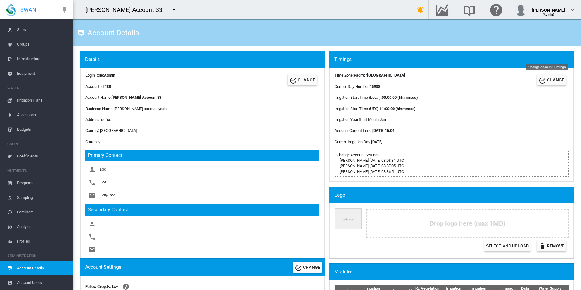
click at [559, 83] on button "CHANGE" at bounding box center [550, 79] width 29 height 11
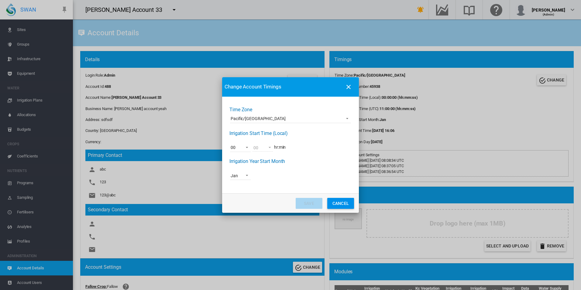
click at [343, 203] on button "Cancel" at bounding box center [340, 203] width 27 height 11
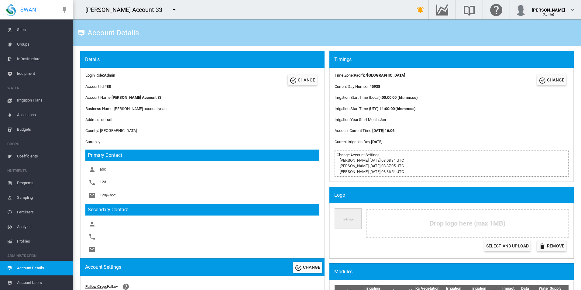
click at [327, 143] on div "Timings Time Zone : [GEOGRAPHIC_DATA]/[GEOGRAPHIC_DATA] Current Day Number : 45…" at bounding box center [451, 118] width 249 height 135
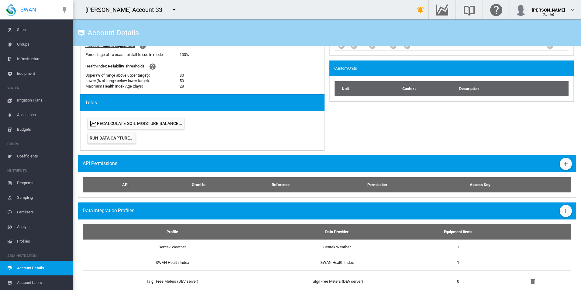
scroll to position [273, 0]
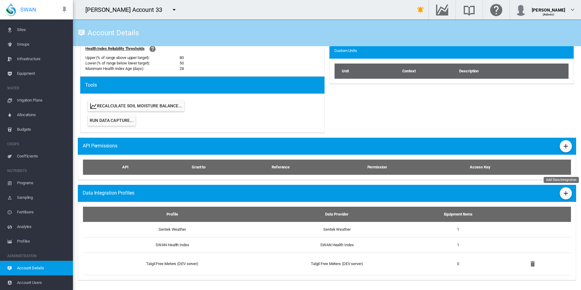
click at [562, 196] on md-icon "icon-plus" at bounding box center [565, 192] width 7 height 7
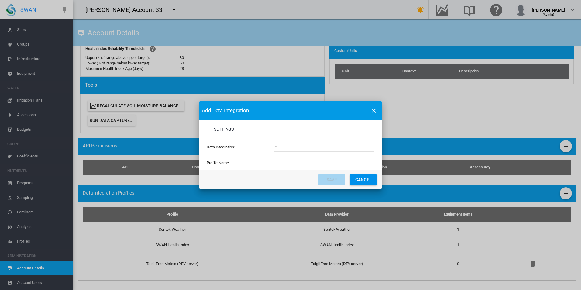
click at [337, 152] on div "Data Integration: (deprecated) Toro Lynx Course By Station Adcon Soil Moisture …" at bounding box center [290, 146] width 168 height 21
click at [340, 152] on md-select "(deprecated) Toro Lynx Course By Station Adcon Soil Moisture Aquacheck Soil Moi…" at bounding box center [323, 146] width 99 height 9
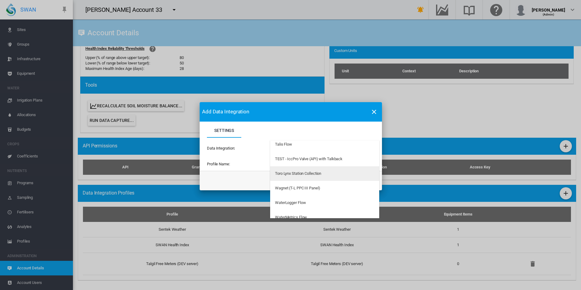
scroll to position [1821, 0]
click at [325, 181] on md-option "Wagnet (T-L PPC III Panel)" at bounding box center [324, 178] width 109 height 15
type input "**********"
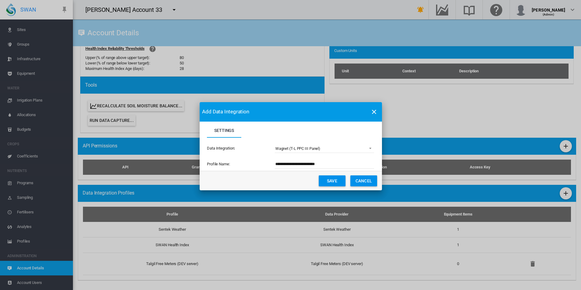
click at [328, 182] on button "Save" at bounding box center [331, 180] width 27 height 11
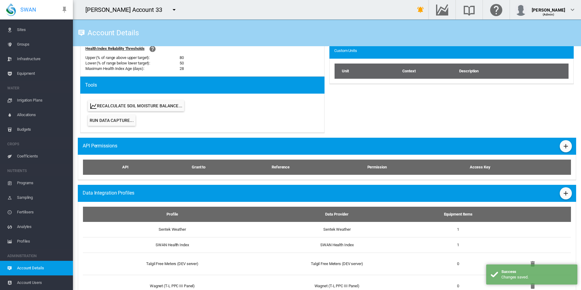
click at [34, 30] on span "Sites" at bounding box center [42, 29] width 51 height 15
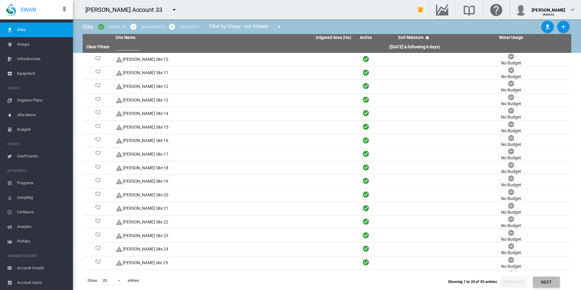
click at [546, 282] on button "Next" at bounding box center [546, 281] width 27 height 11
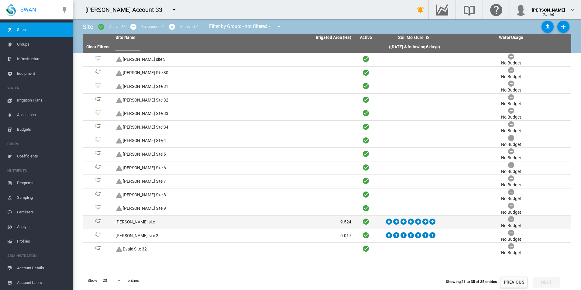
click at [151, 221] on td "[PERSON_NAME] site" at bounding box center [173, 221] width 120 height 13
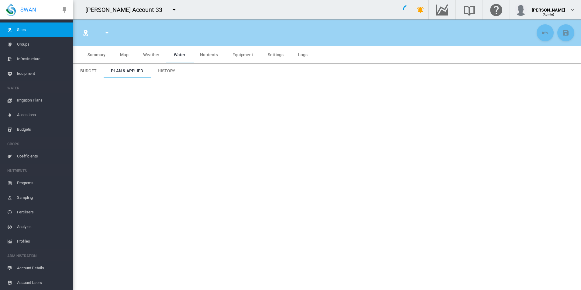
type input "**********"
type input "*****"
type input "*********"
type input "**"
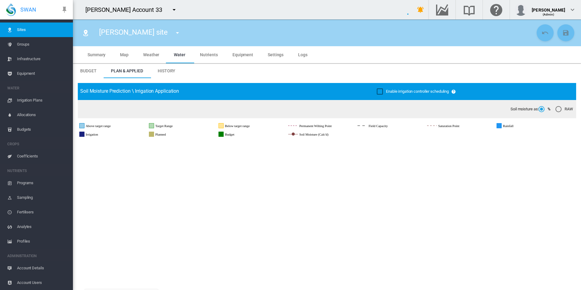
click at [125, 53] on span "Map" at bounding box center [124, 54] width 9 height 5
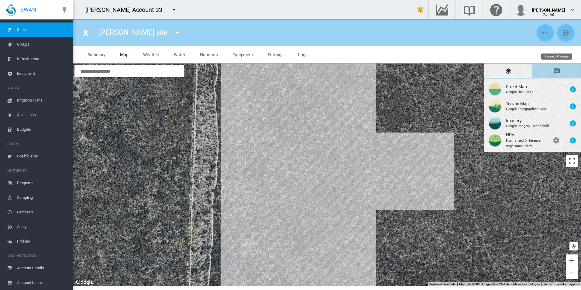
click at [555, 71] on md-icon "icon-message-draw" at bounding box center [556, 71] width 7 height 7
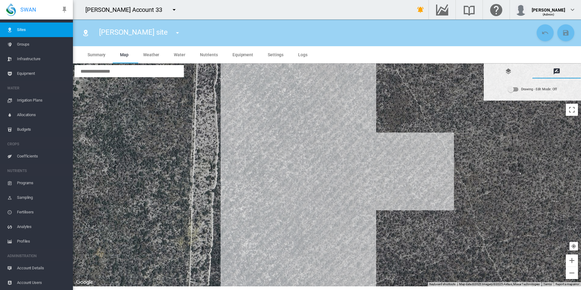
click at [532, 88] on div "Drawing - Edit Mode: Off" at bounding box center [539, 89] width 36 height 9
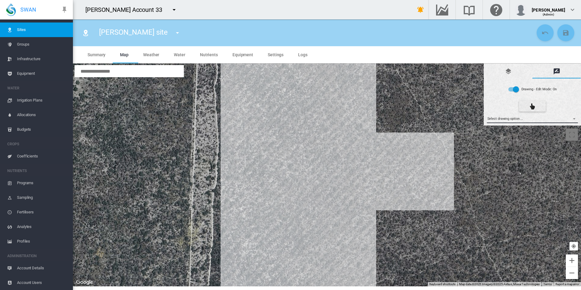
click at [530, 120] on md-select "Select drawing option ... None Site (IMU) Site Health Area Flow Meter Weather S…" at bounding box center [531, 118] width 91 height 9
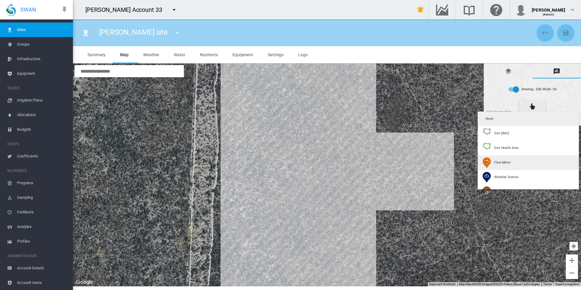
type input "*"
type input "**"
type input "*****"
type input "***"
type input "*****"
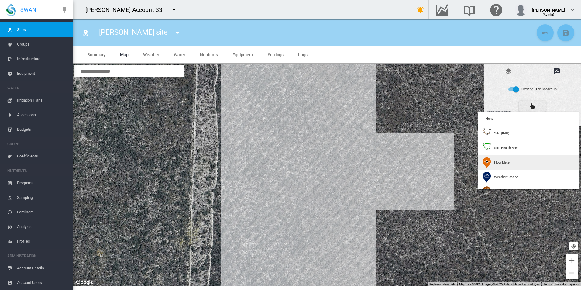
click at [517, 164] on md-option "Flow Meter" at bounding box center [527, 162] width 101 height 15
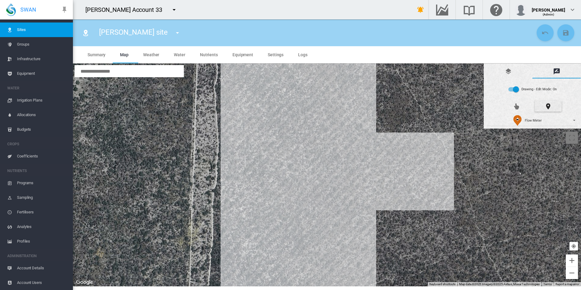
click at [320, 130] on div at bounding box center [327, 175] width 508 height 223
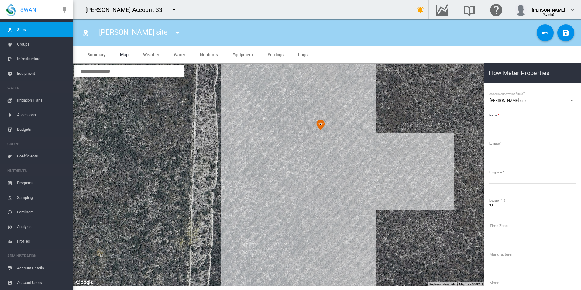
click at [513, 122] on input "Name" at bounding box center [532, 121] width 86 height 9
type input "**********"
click at [563, 31] on md-icon "icon-content-save" at bounding box center [565, 32] width 7 height 7
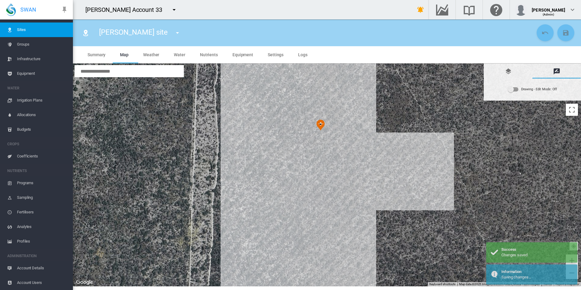
click at [403, 31] on div "[PERSON_NAME] site [PERSON_NAME] Site 10 [PERSON_NAME] Site 11 [PERSON_NAME] Si…" at bounding box center [306, 32] width 457 height 17
click at [56, 74] on span "Equipment" at bounding box center [42, 73] width 51 height 15
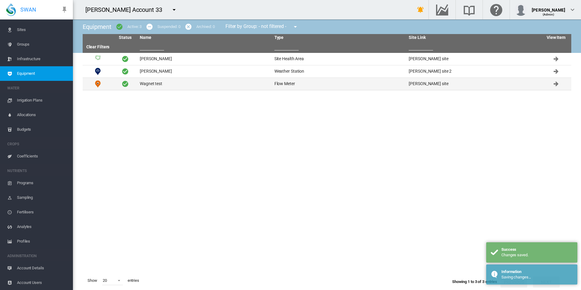
click at [225, 84] on td "Wagnet test" at bounding box center [204, 84] width 135 height 12
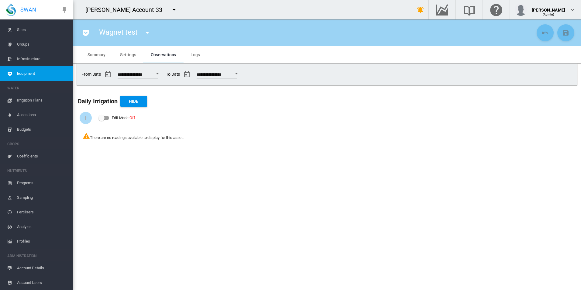
click at [51, 76] on span "Equipment" at bounding box center [42, 73] width 51 height 15
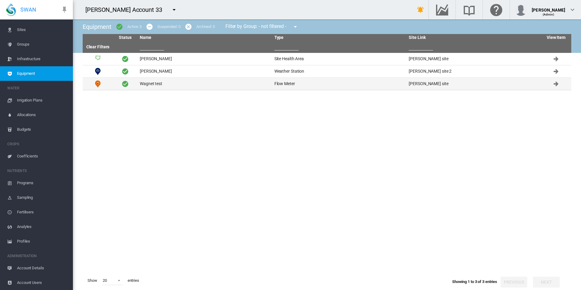
click at [195, 90] on tr "Wagnet test Flow Meter [PERSON_NAME] site" at bounding box center [327, 84] width 488 height 12
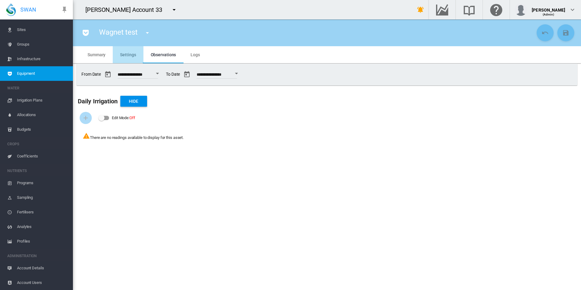
click at [135, 50] on md-tab-item "Settings" at bounding box center [128, 54] width 30 height 17
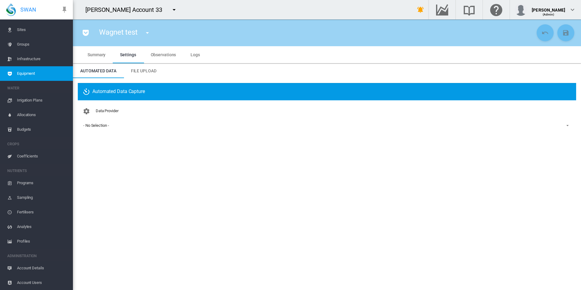
click at [134, 127] on span "- No Selection -" at bounding box center [321, 125] width 477 height 5
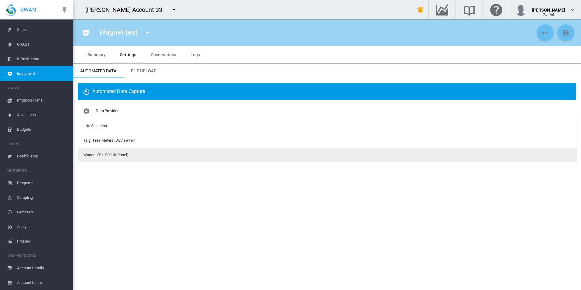
click at [133, 157] on md-option "Wagnet (T-L PPC III Panel)" at bounding box center [327, 155] width 498 height 15
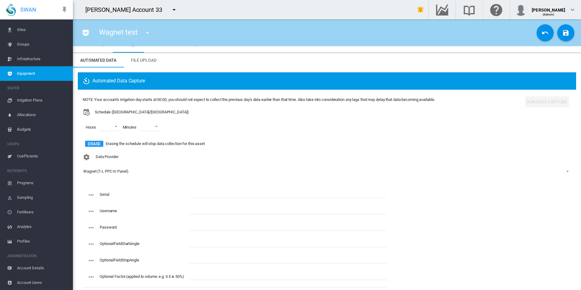
scroll to position [20, 0]
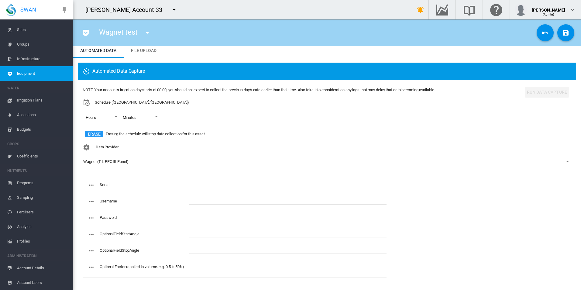
click at [236, 264] on input "text" at bounding box center [287, 265] width 197 height 9
paste input "****"
type input "****"
click at [213, 216] on input "text" at bounding box center [287, 216] width 197 height 9
paste input "**********"
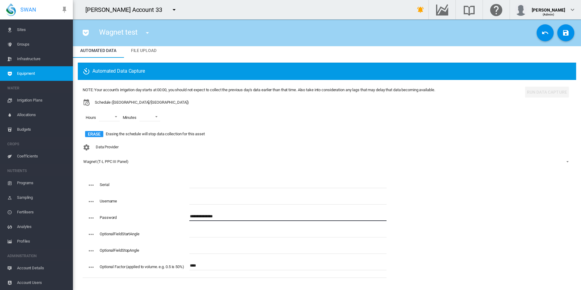
type input "**********"
click at [221, 200] on input "text" at bounding box center [287, 199] width 197 height 9
paste input "**********"
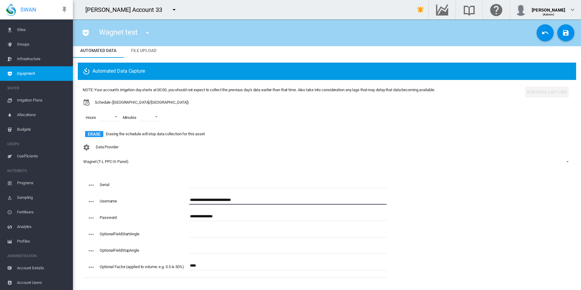
type input "**********"
click at [223, 182] on input "text" at bounding box center [287, 183] width 197 height 9
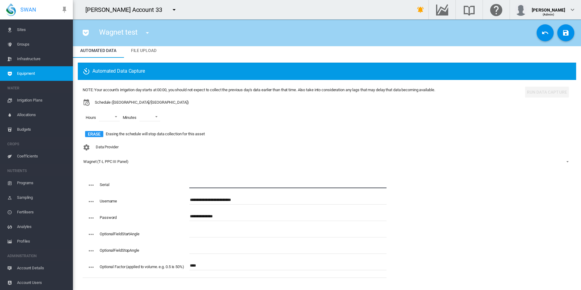
paste input "******"
type input "******"
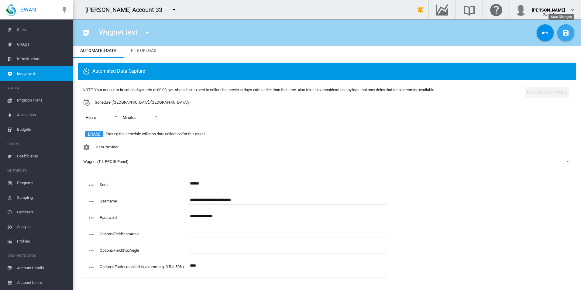
click at [562, 30] on md-icon "icon-content-save" at bounding box center [565, 32] width 7 height 7
click at [532, 94] on button "Run Data Capture" at bounding box center [547, 92] width 44 height 11
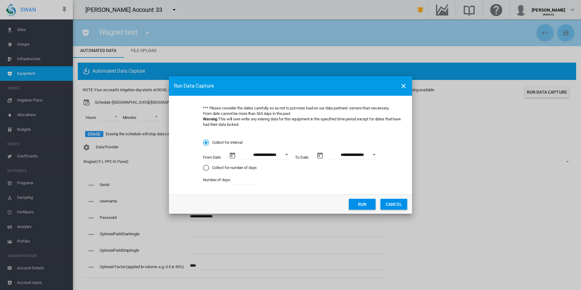
click at [392, 204] on button "CANCEL" at bounding box center [393, 204] width 27 height 11
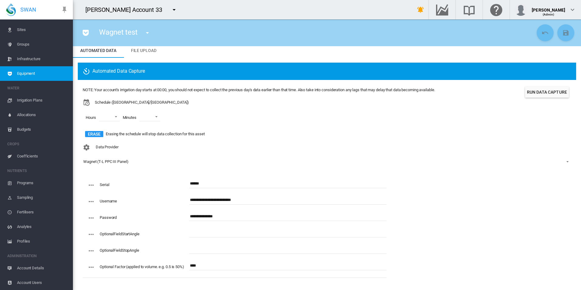
click at [153, 166] on div "Data Provider Wagnet (T-L PPC III Panel)" at bounding box center [327, 158] width 488 height 35
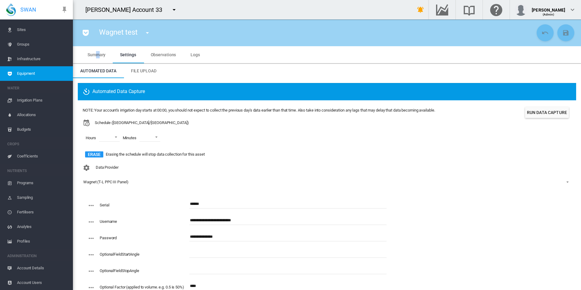
click at [98, 58] on md-tab-item "Summary" at bounding box center [96, 54] width 32 height 17
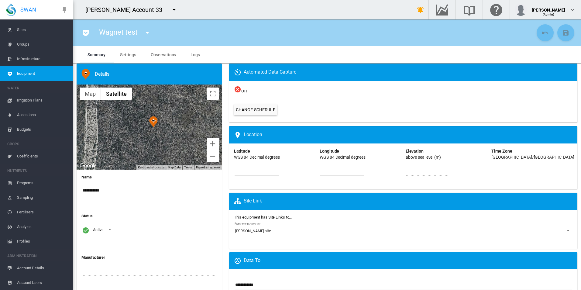
click at [496, 155] on div "[GEOGRAPHIC_DATA]/[GEOGRAPHIC_DATA]" at bounding box center [532, 157] width 83 height 6
click at [130, 58] on md-tab-item "Settings" at bounding box center [128, 54] width 30 height 17
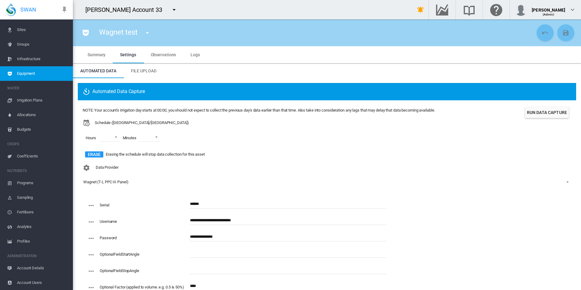
click at [103, 58] on md-tab-item "Summary" at bounding box center [96, 54] width 32 height 17
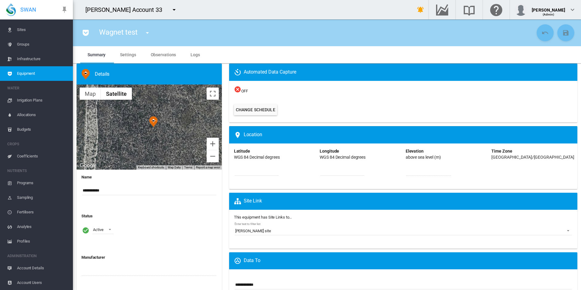
click at [42, 267] on span "Account Details" at bounding box center [42, 268] width 51 height 15
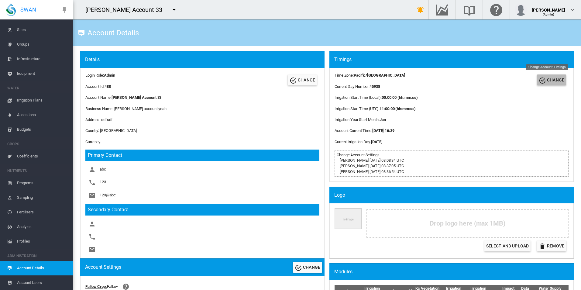
click at [546, 75] on button "CHANGE" at bounding box center [550, 79] width 29 height 11
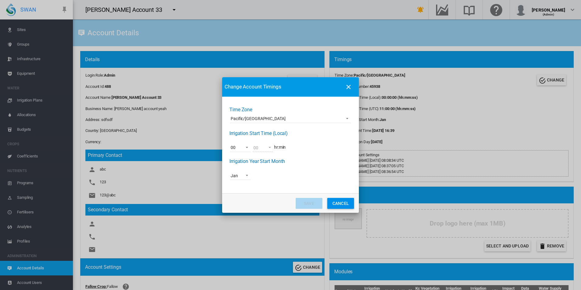
click at [328, 117] on span "Pacific/[GEOGRAPHIC_DATA]" at bounding box center [285, 119] width 110 height 6
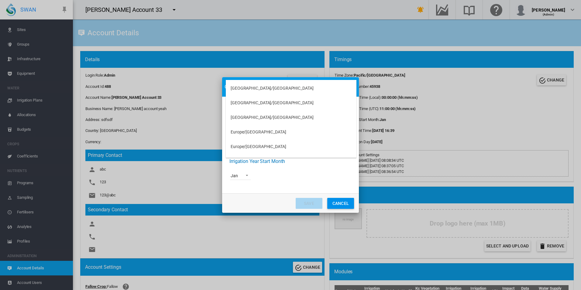
scroll to position [4456, 0]
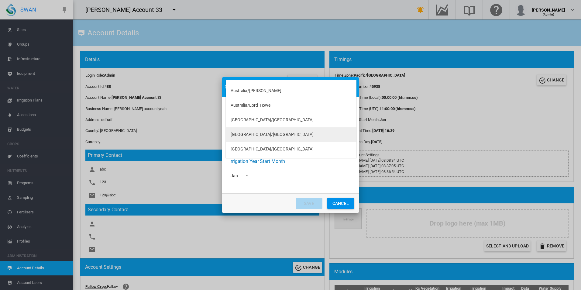
click at [308, 136] on md-option "[GEOGRAPHIC_DATA]/[GEOGRAPHIC_DATA]" at bounding box center [291, 134] width 131 height 15
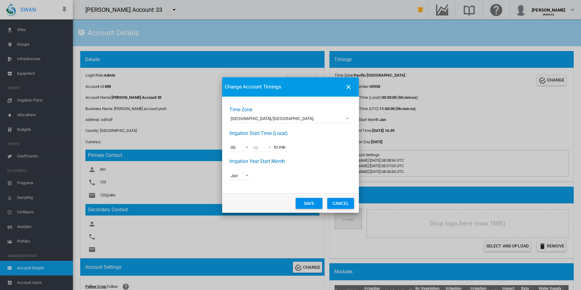
click at [305, 209] on md-dialog-actions "Save Cancel" at bounding box center [290, 202] width 137 height 19
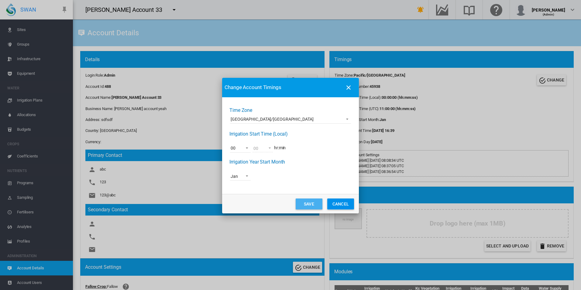
click at [306, 202] on button "Save" at bounding box center [308, 203] width 27 height 11
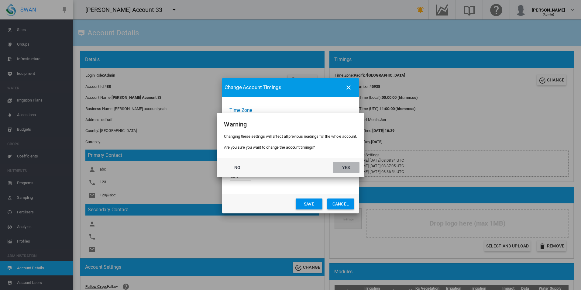
click at [346, 164] on button "Yes" at bounding box center [345, 167] width 27 height 11
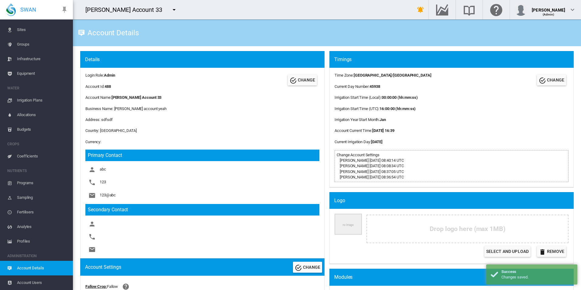
click at [38, 77] on span "Equipment" at bounding box center [42, 73] width 51 height 15
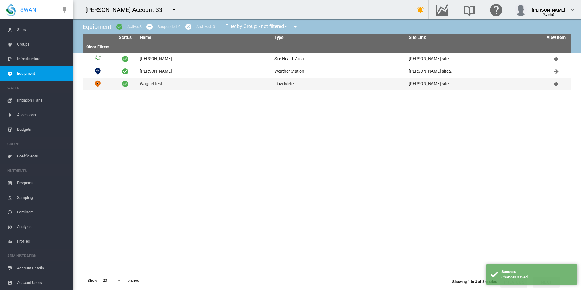
click at [163, 88] on td "Wagnet test" at bounding box center [204, 84] width 135 height 12
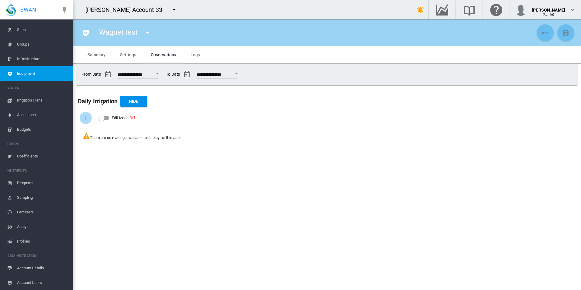
click at [129, 53] on span "Settings" at bounding box center [128, 54] width 16 height 5
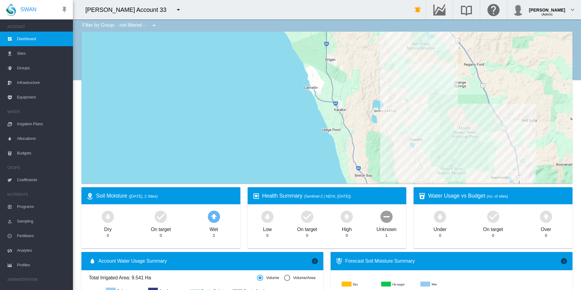
click at [23, 95] on span "Equipment" at bounding box center [42, 97] width 51 height 15
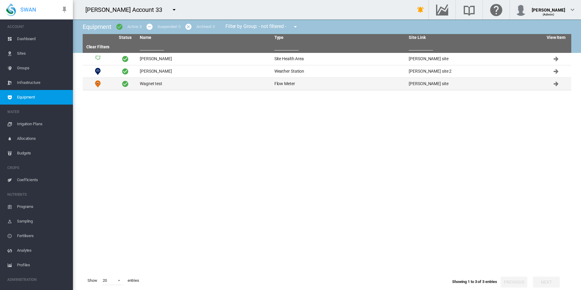
click at [176, 84] on td "Wagnet test" at bounding box center [204, 84] width 135 height 12
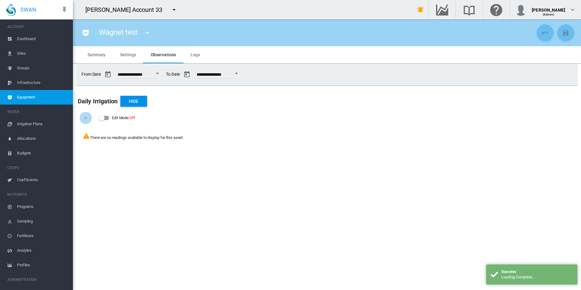
click at [119, 59] on md-tab-item "Settings" at bounding box center [128, 54] width 30 height 17
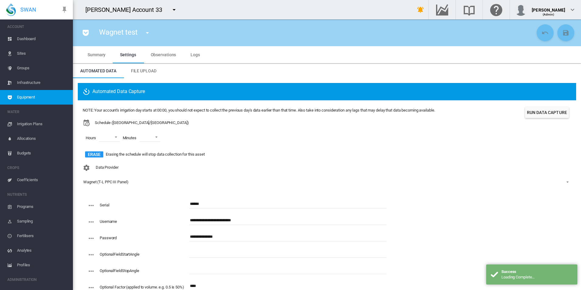
click at [536, 109] on button "Run Data Capture" at bounding box center [547, 112] width 44 height 11
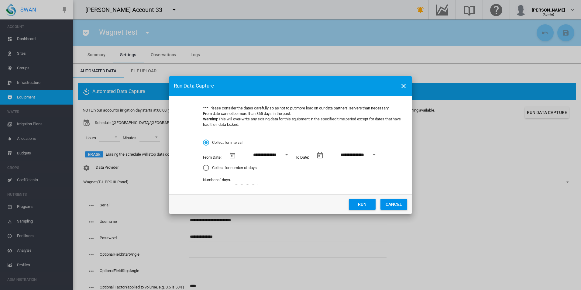
click at [383, 203] on button "CANCEL" at bounding box center [393, 204] width 27 height 11
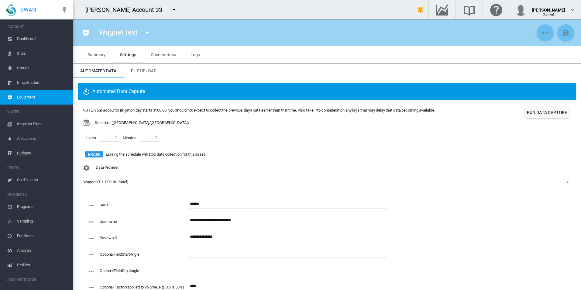
click at [528, 113] on button "Run Data Capture" at bounding box center [547, 112] width 44 height 11
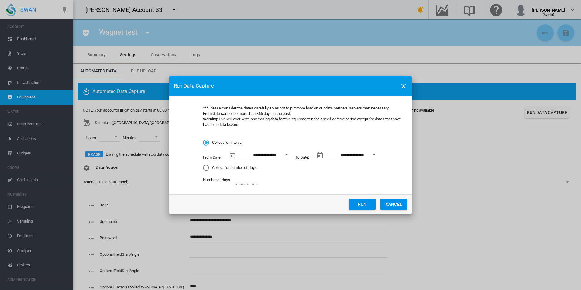
click at [275, 151] on md-radio-group "**********" at bounding box center [302, 161] width 199 height 45
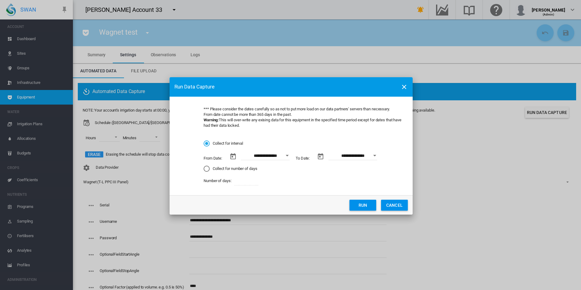
click at [276, 154] on input "**********" at bounding box center [265, 155] width 49 height 9
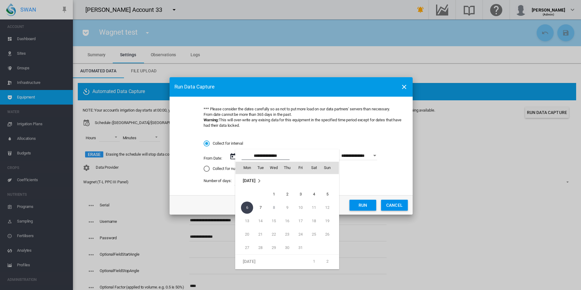
scroll to position [140663, 0]
click at [304, 187] on span "12" at bounding box center [300, 188] width 12 height 12
type input "**********"
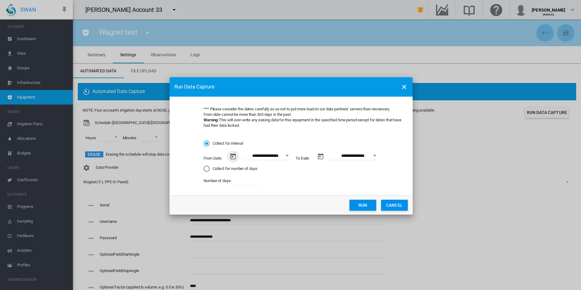
click at [370, 156] on button "Open calendar" at bounding box center [374, 155] width 11 height 11
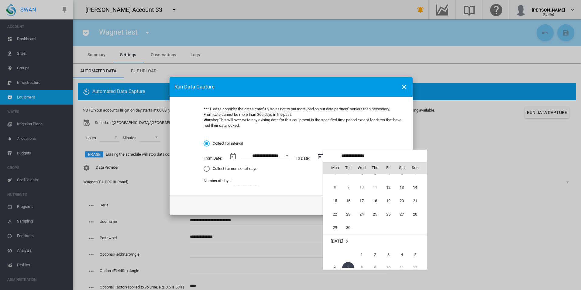
scroll to position [20, 0]
click at [416, 201] on span "21" at bounding box center [415, 201] width 12 height 12
type input "**********"
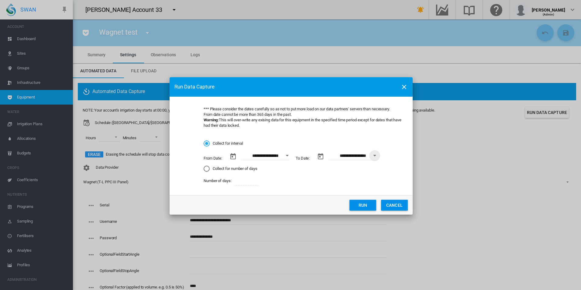
click at [360, 207] on button "Run" at bounding box center [362, 204] width 27 height 11
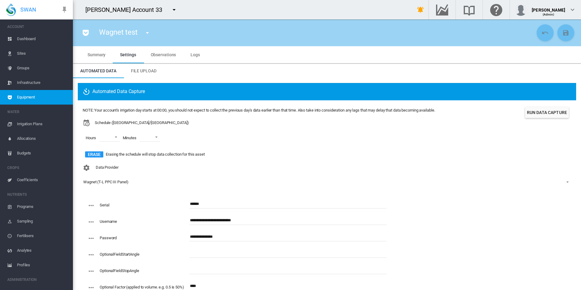
click at [147, 49] on md-tab-item "Observations" at bounding box center [163, 54] width 40 height 17
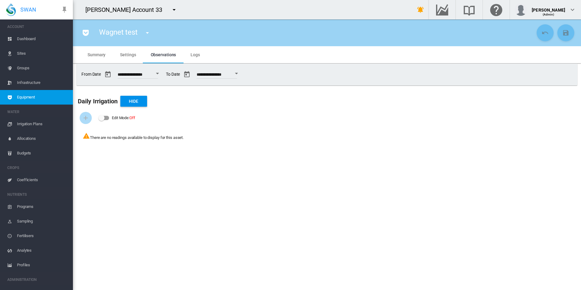
click at [253, 67] on div "**********" at bounding box center [327, 74] width 496 height 17
click at [242, 72] on button "Open calendar" at bounding box center [236, 73] width 11 height 11
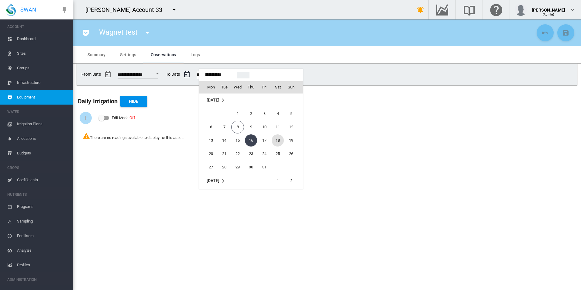
click at [274, 139] on span "18" at bounding box center [277, 140] width 12 height 12
type input "**********"
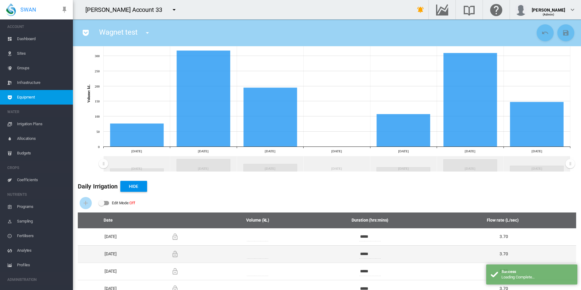
scroll to position [102, 0]
